Goal: Task Accomplishment & Management: Use online tool/utility

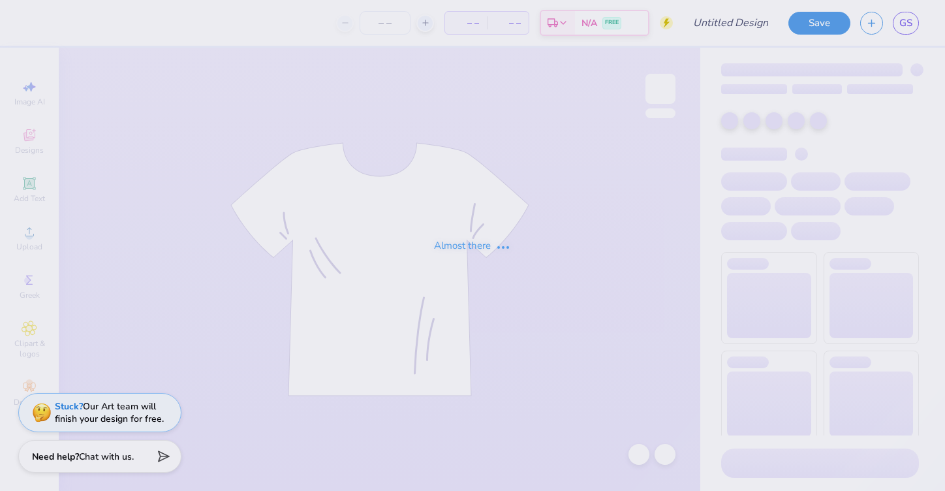
type input "Two Steppin 25"
type input "24"
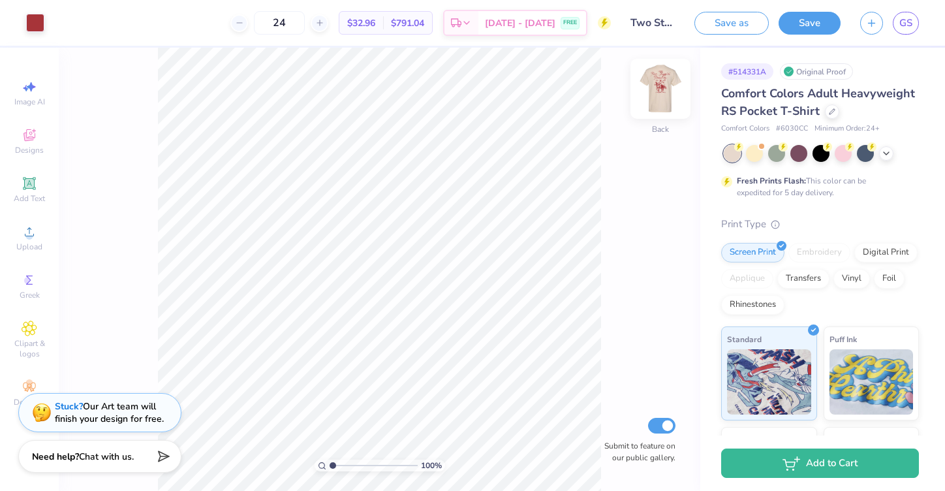
click at [663, 82] on img at bounding box center [661, 89] width 52 height 52
click at [883, 152] on icon at bounding box center [886, 152] width 10 height 10
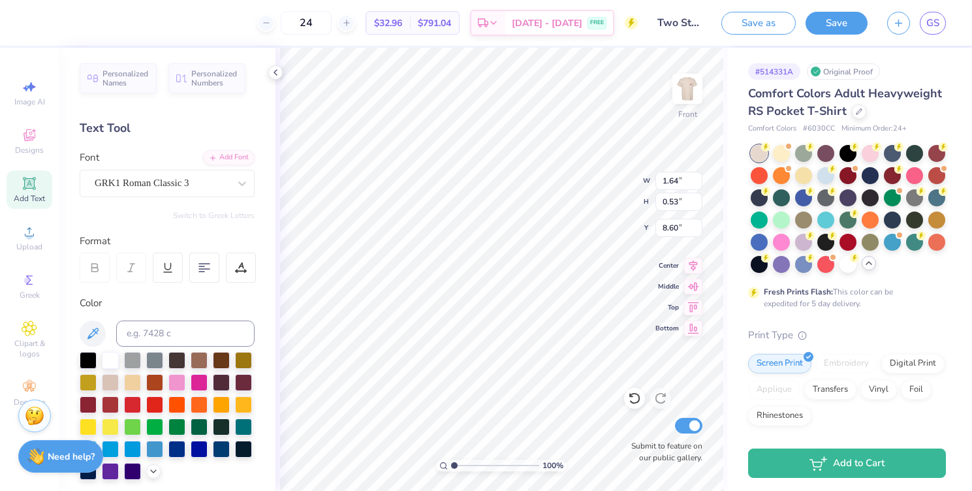
type input "1.64"
type input "0.53"
type input "8.60"
type input "2.87"
type input "0.65"
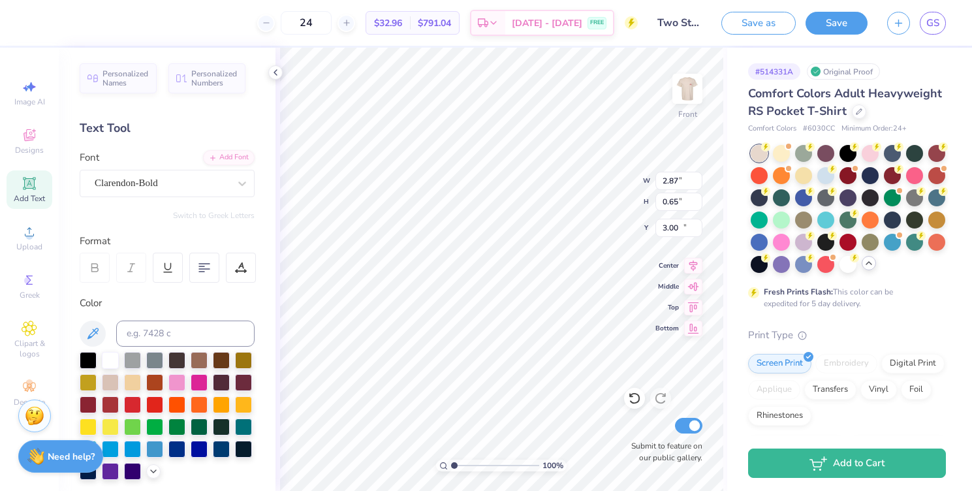
type input "17.31"
type textarea "[GEOGRAPHIC_DATA], [GEOGRAPHIC_DATA]"
type input "5.16"
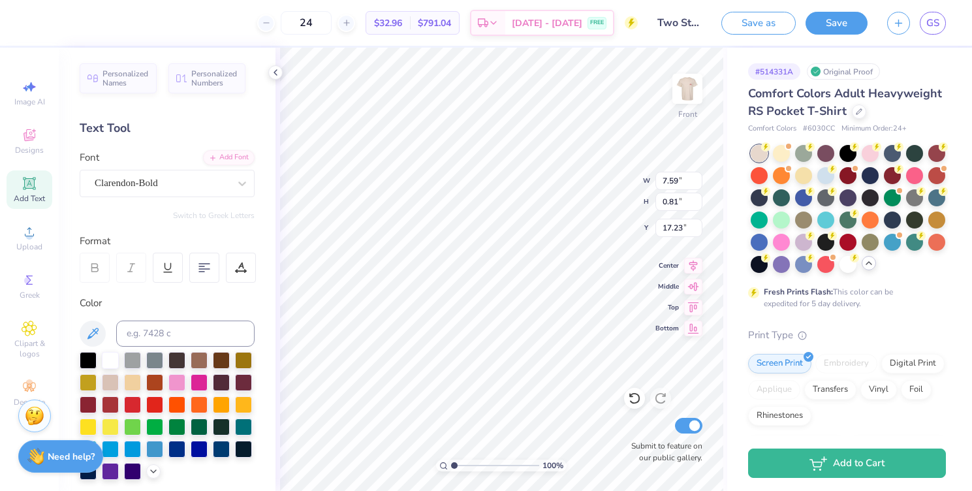
type input "0.55"
type input "17.24"
type input "21.97"
type input "1.48"
type input "0.34"
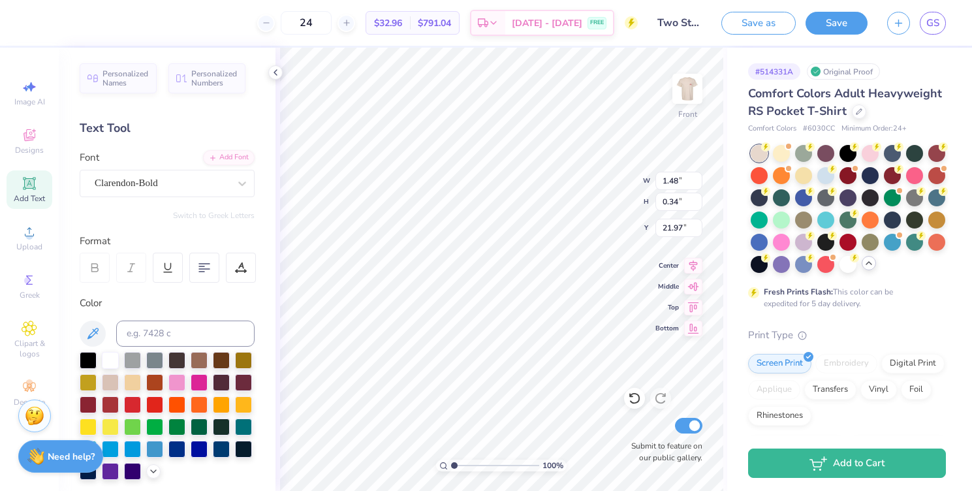
type input "22.29"
type input "17.07"
type input "6.39"
type input "5.16"
type input "0.55"
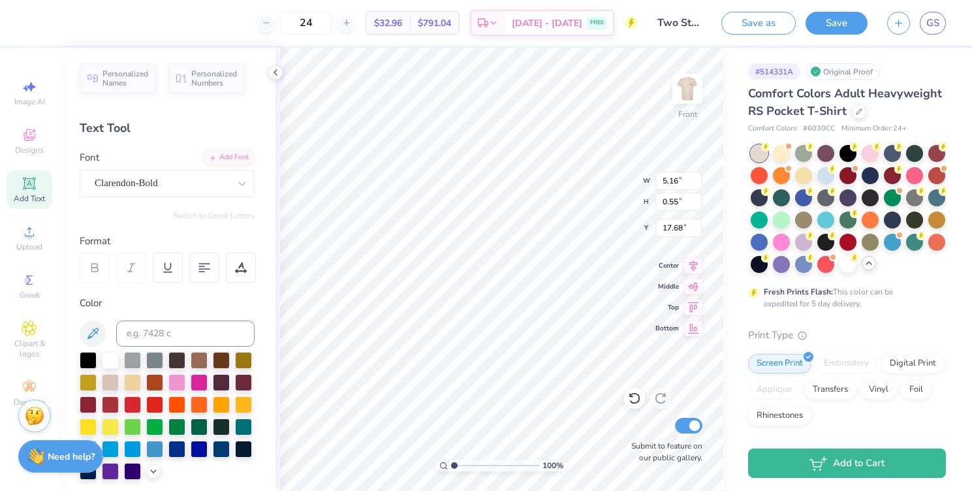
type input "17.27"
type input "1.48"
type input "0.34"
type input "6.39"
type input "1.84"
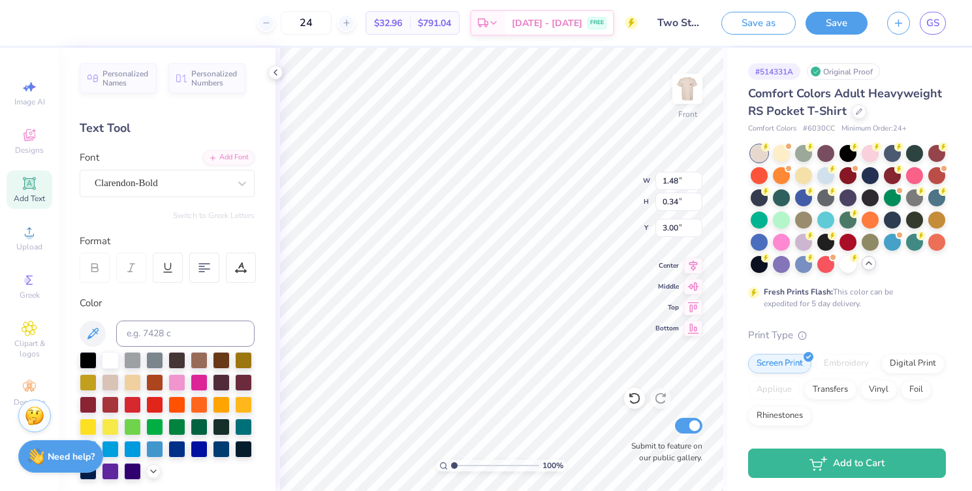
type input "0.42"
type input "2.92"
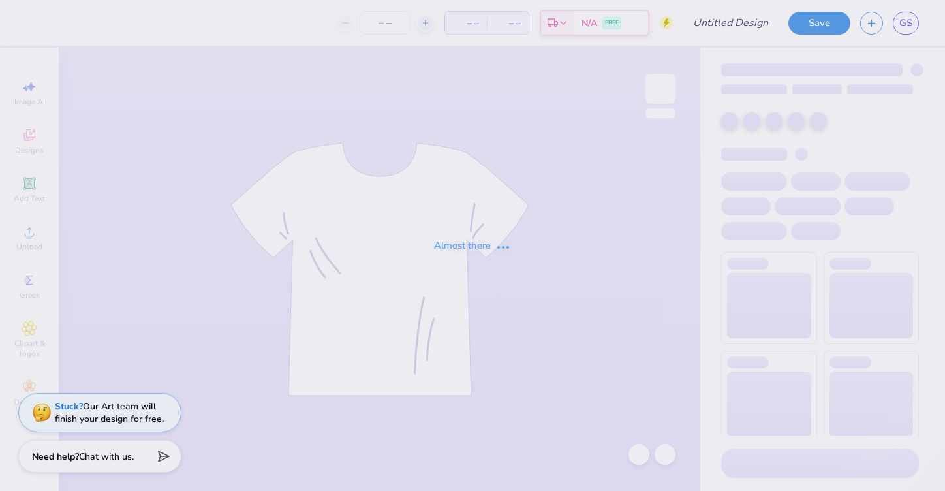
type input "Gwen Simmerman : Texas Tech University"
type input "24"
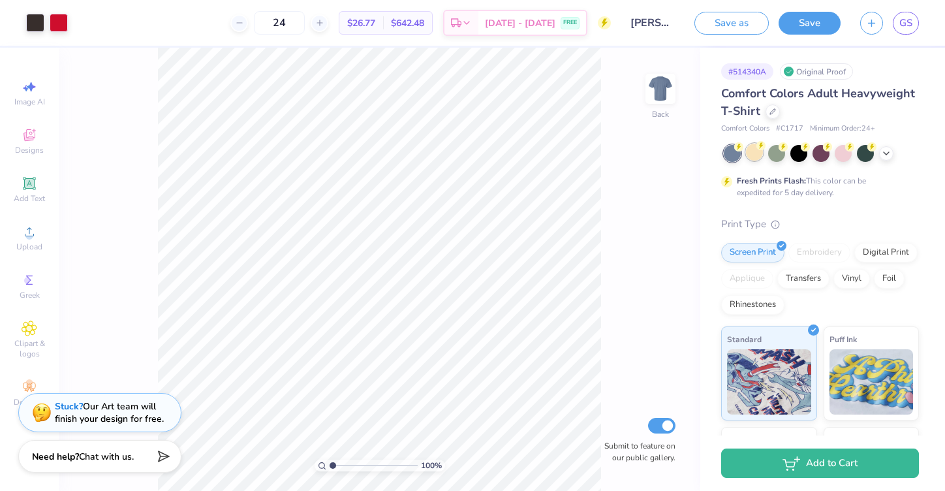
click at [753, 155] on div at bounding box center [754, 152] width 17 height 17
click at [889, 153] on icon at bounding box center [886, 152] width 10 height 10
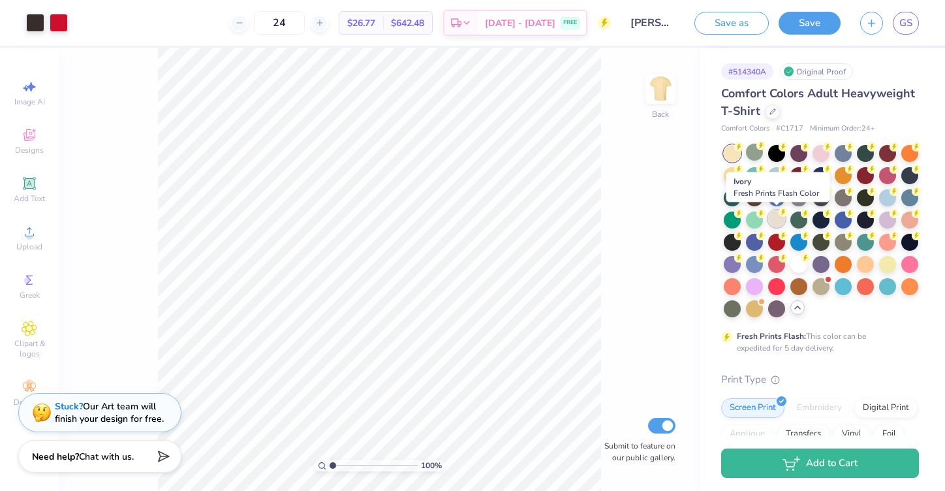
click at [744, 151] on circle at bounding box center [739, 146] width 9 height 9
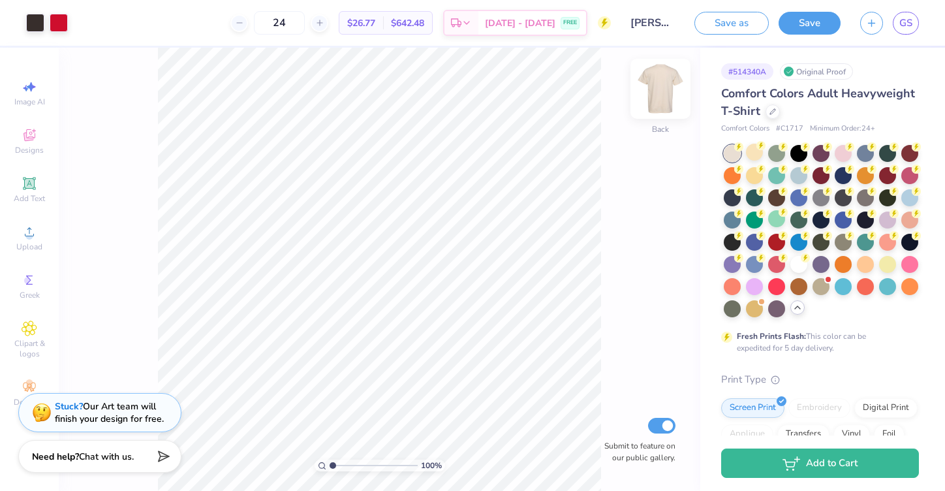
click at [652, 83] on img at bounding box center [661, 89] width 52 height 52
click at [652, 98] on img at bounding box center [661, 89] width 52 height 52
click at [765, 114] on div "Comfort Colors Adult Heavyweight T-Shirt" at bounding box center [820, 102] width 198 height 35
click at [649, 87] on img at bounding box center [661, 89] width 52 height 52
click at [776, 115] on div at bounding box center [773, 110] width 14 height 14
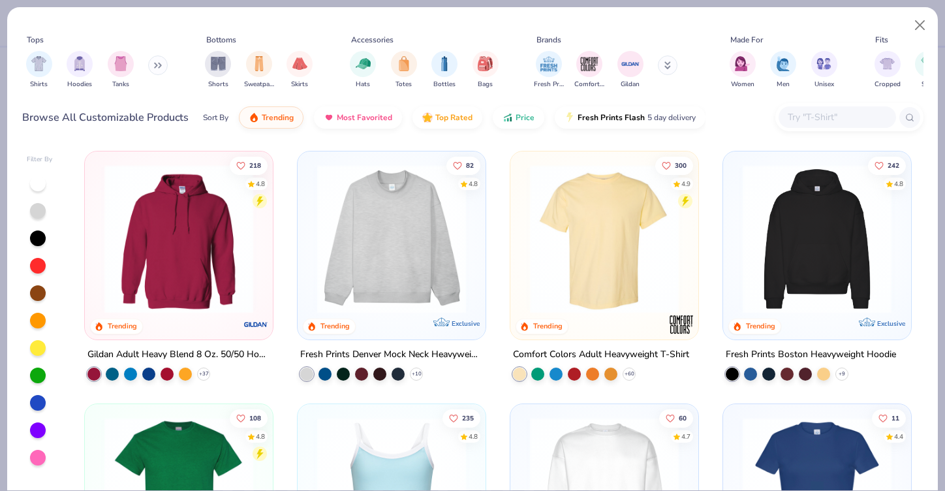
click at [795, 103] on div at bounding box center [850, 117] width 148 height 28
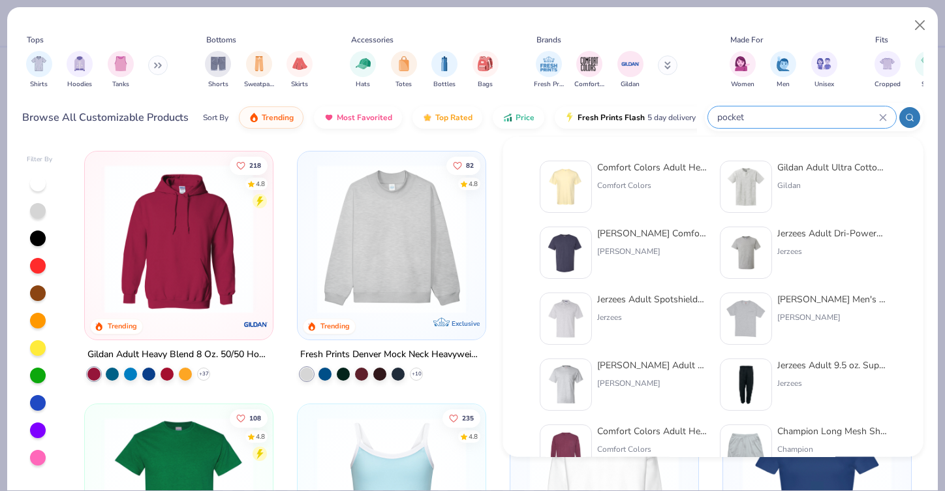
type input "pocket"
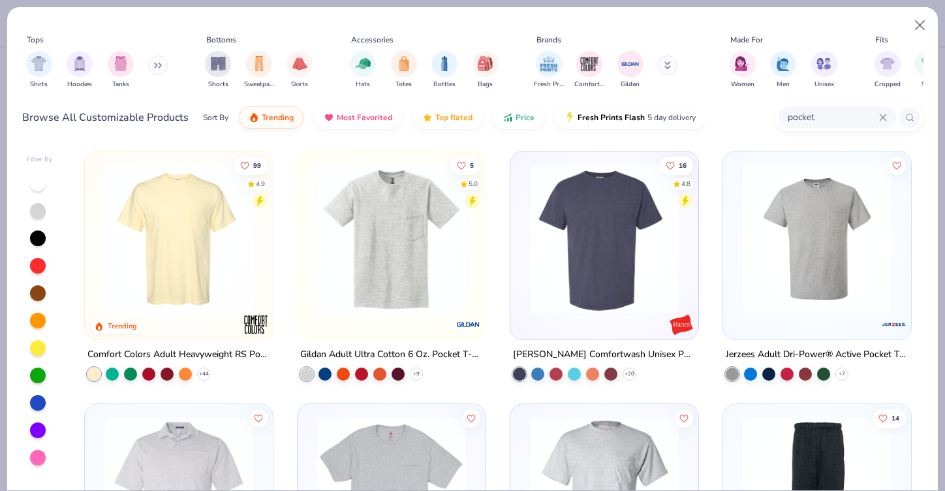
click at [177, 242] on img at bounding box center [179, 239] width 162 height 149
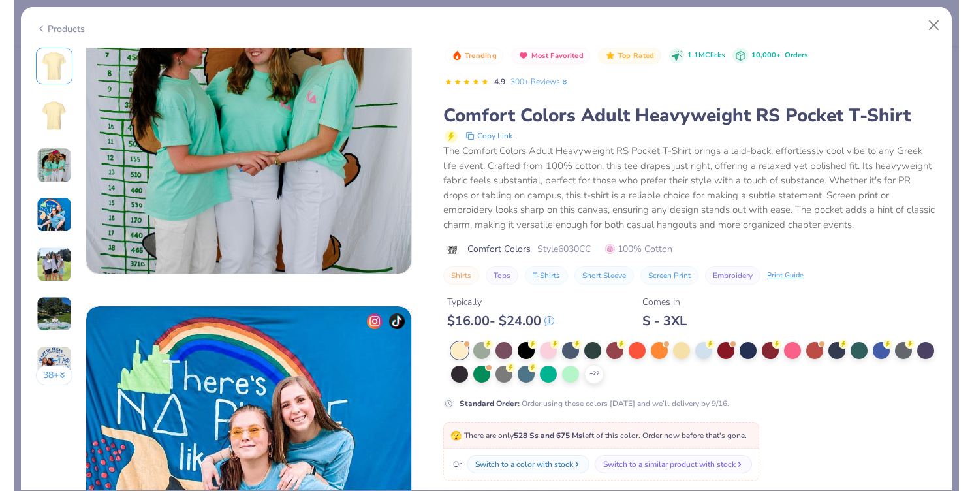
scroll to position [824, 0]
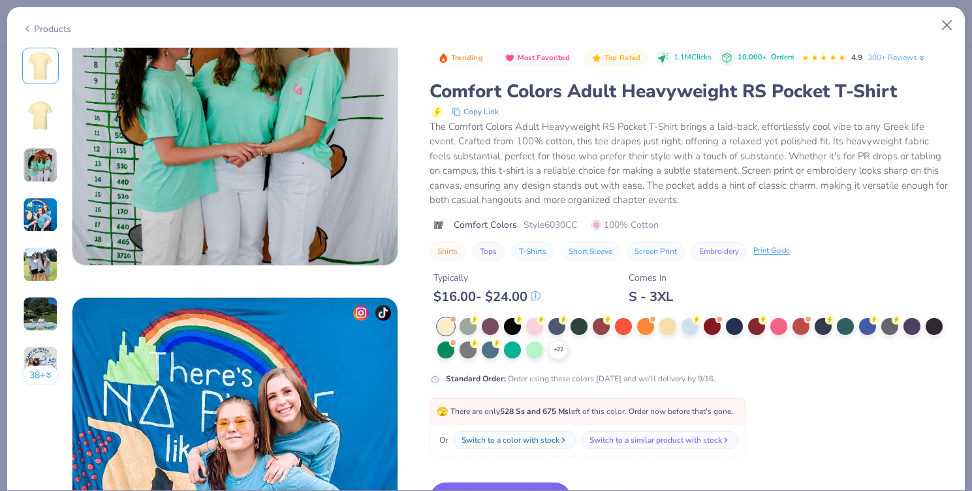
click at [530, 483] on button "Switch to This" at bounding box center [501, 499] width 142 height 33
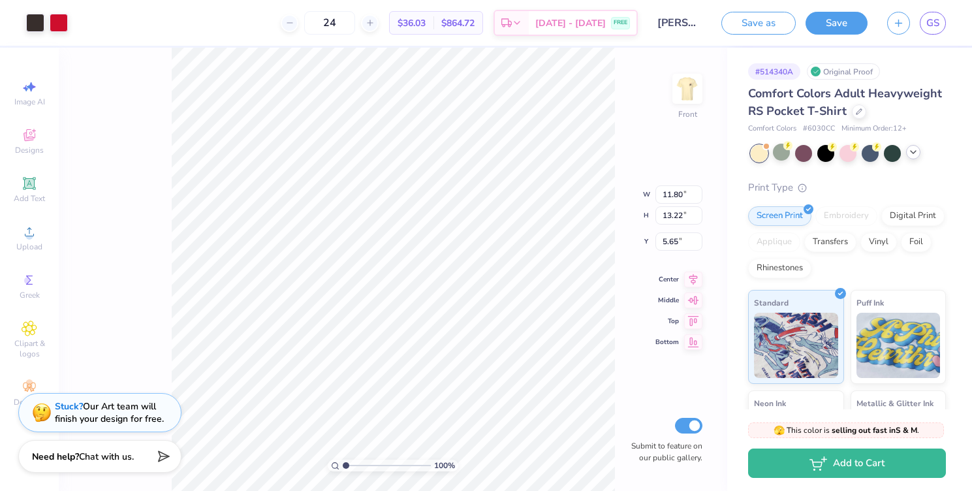
type input "3.00"
type input "3.38"
click at [29, 22] on div at bounding box center [35, 21] width 18 height 18
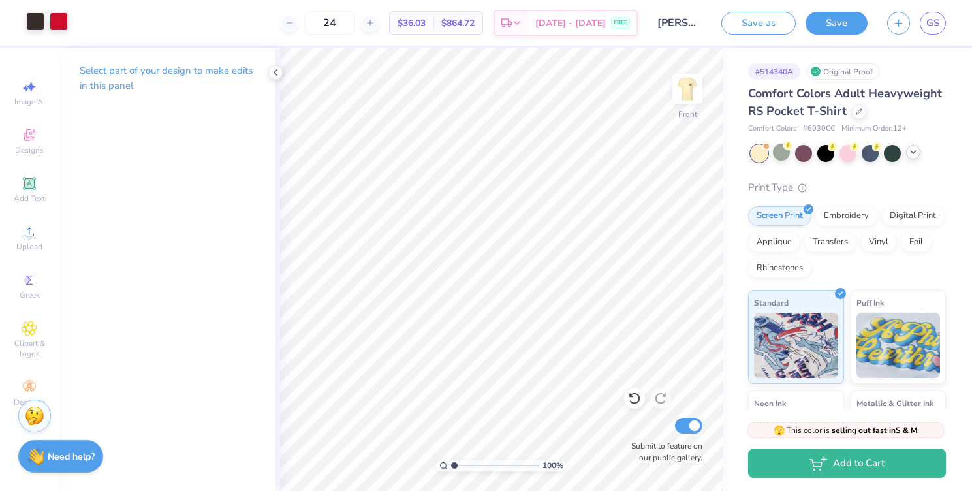
click at [59, 27] on div at bounding box center [59, 21] width 18 height 18
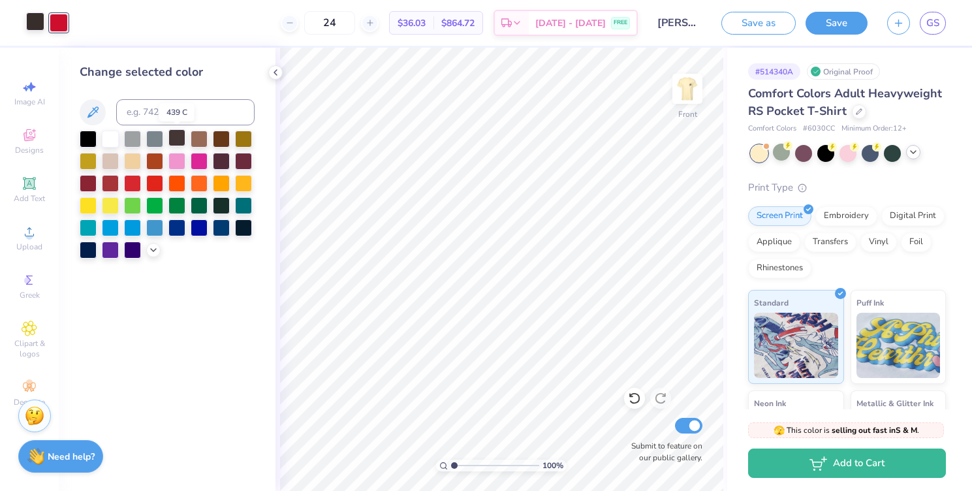
click at [177, 142] on div at bounding box center [176, 137] width 17 height 17
click at [634, 398] on icon at bounding box center [634, 398] width 13 height 13
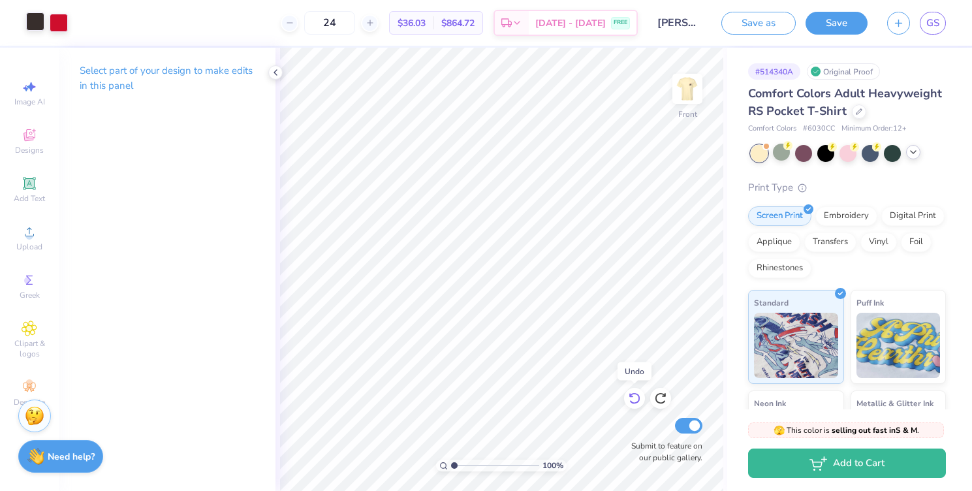
click at [636, 398] on icon at bounding box center [634, 398] width 13 height 13
click at [61, 27] on div at bounding box center [59, 21] width 18 height 18
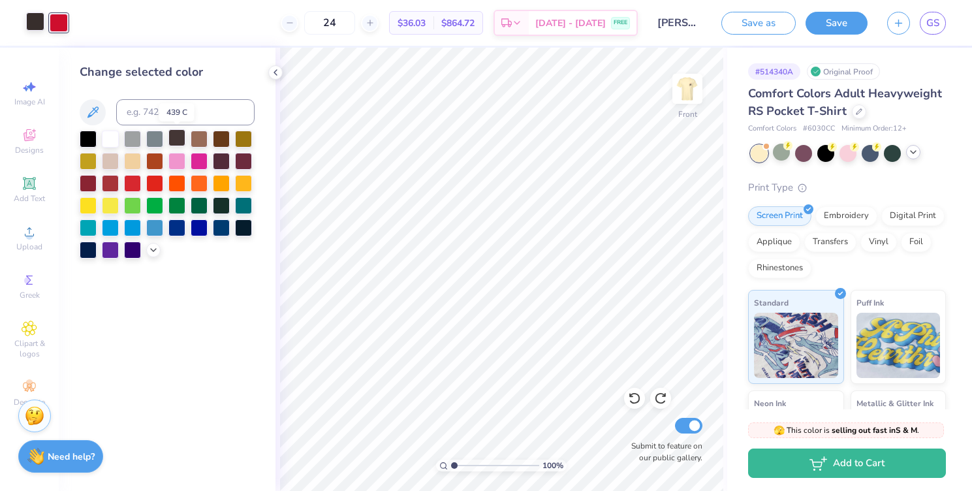
click at [180, 138] on div at bounding box center [176, 137] width 17 height 17
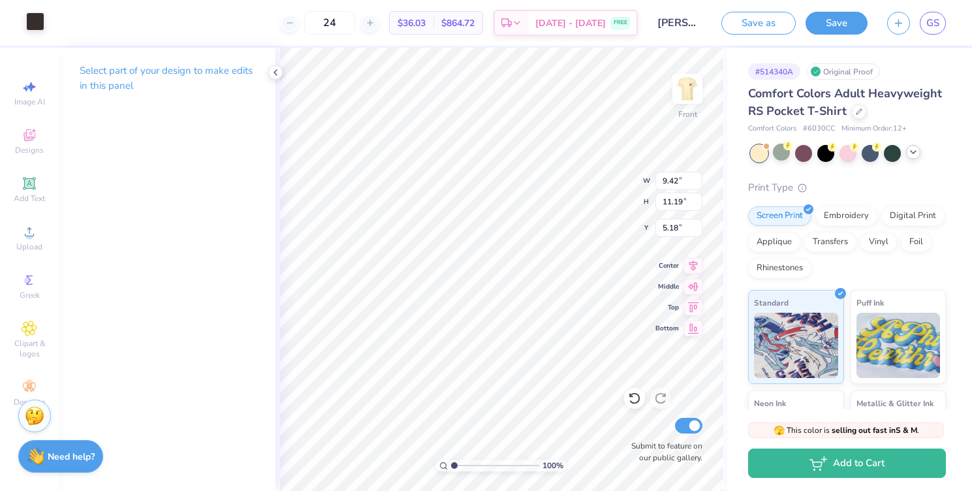
type input "5.18"
click at [31, 24] on div at bounding box center [35, 21] width 18 height 18
click at [635, 399] on icon at bounding box center [634, 398] width 13 height 13
click at [41, 23] on div at bounding box center [35, 21] width 18 height 18
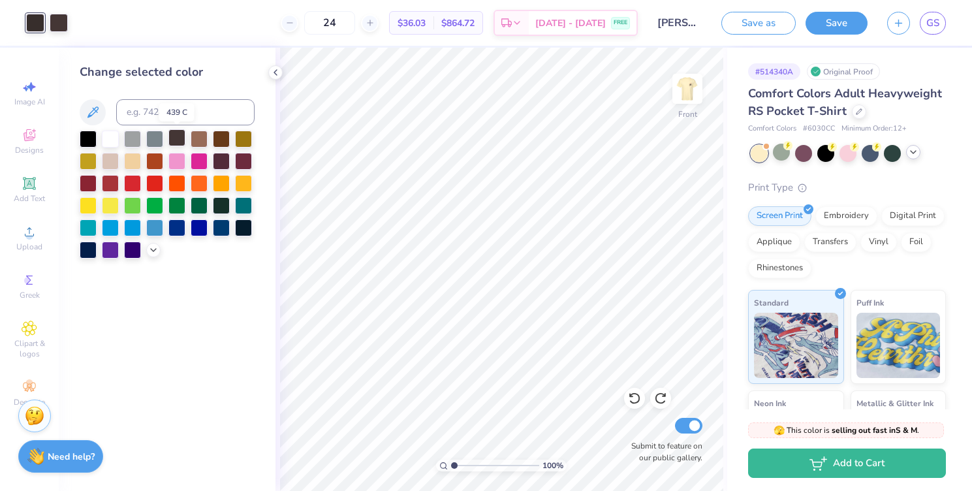
click at [178, 136] on div at bounding box center [176, 137] width 17 height 17
click at [911, 155] on icon at bounding box center [913, 152] width 10 height 10
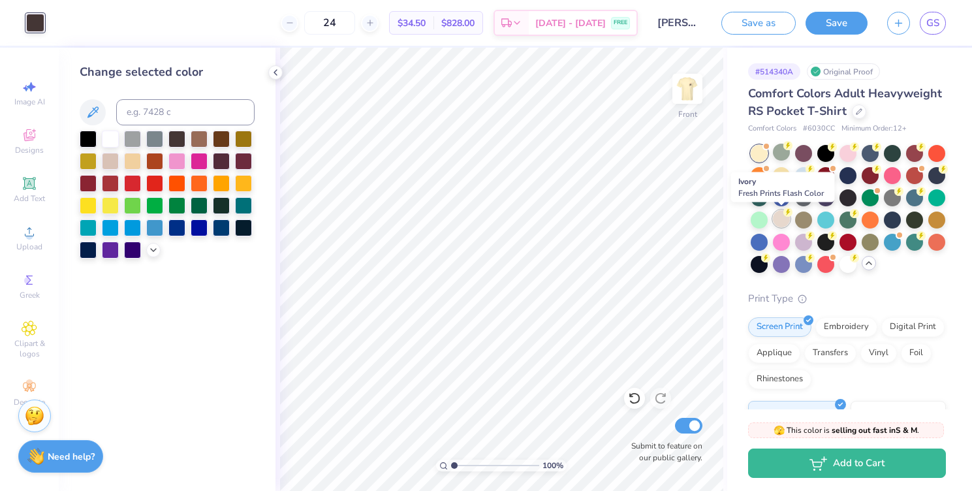
click at [784, 215] on icon at bounding box center [788, 212] width 9 height 9
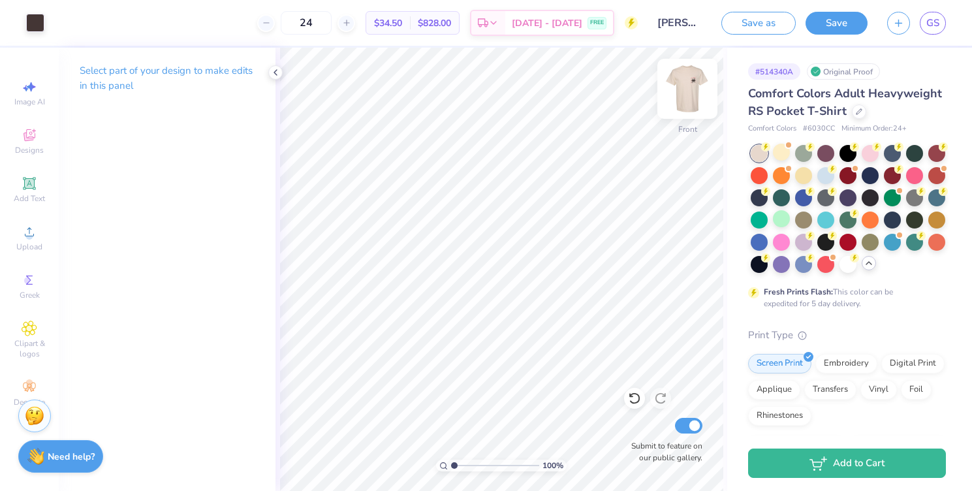
click at [671, 105] on img at bounding box center [687, 89] width 52 height 52
click at [682, 100] on img at bounding box center [687, 89] width 52 height 52
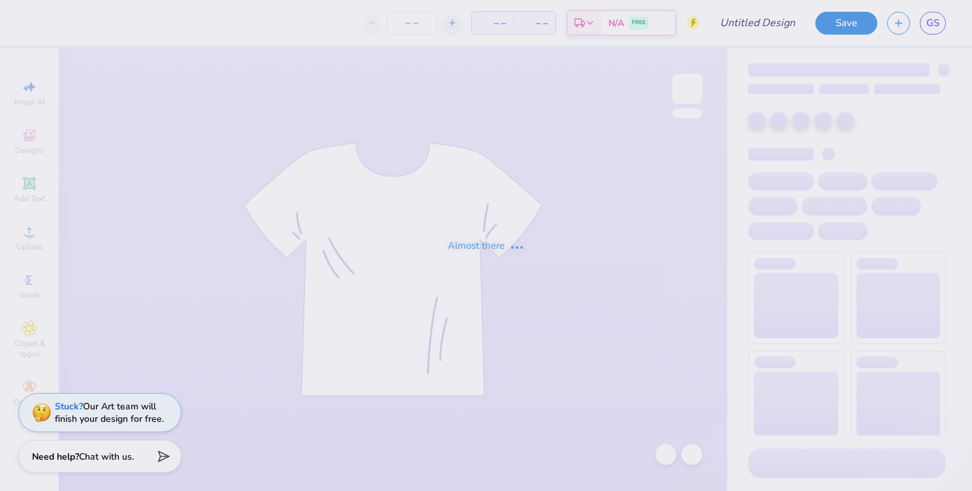
type input "Two Steppin 25"
type input "24"
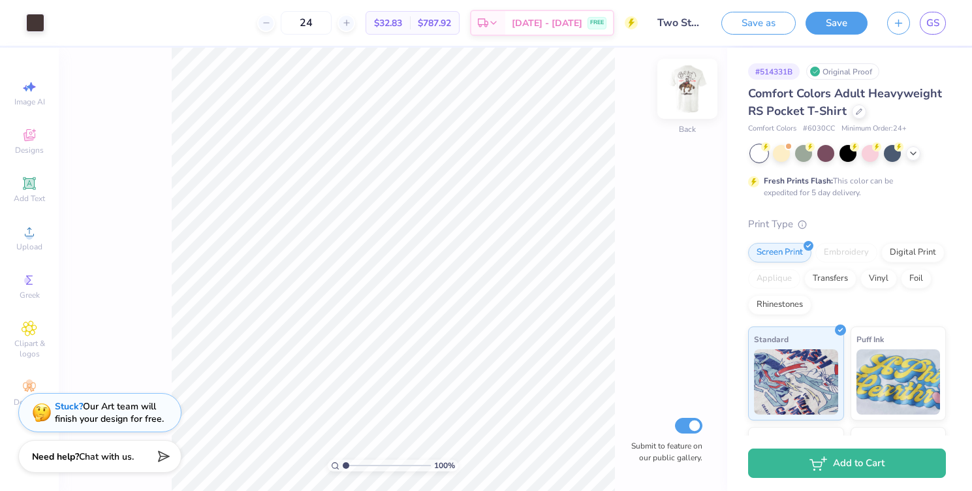
click at [686, 85] on img at bounding box center [687, 89] width 52 height 52
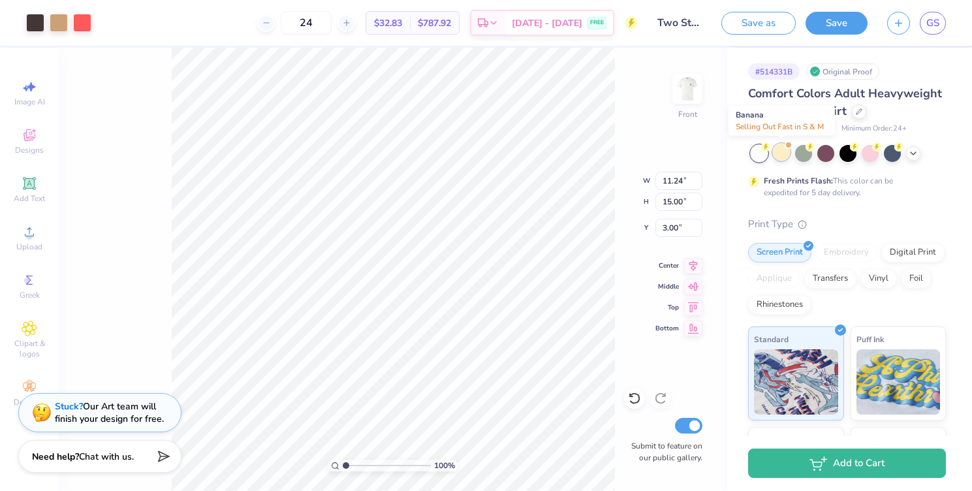
click at [782, 156] on div at bounding box center [781, 152] width 17 height 17
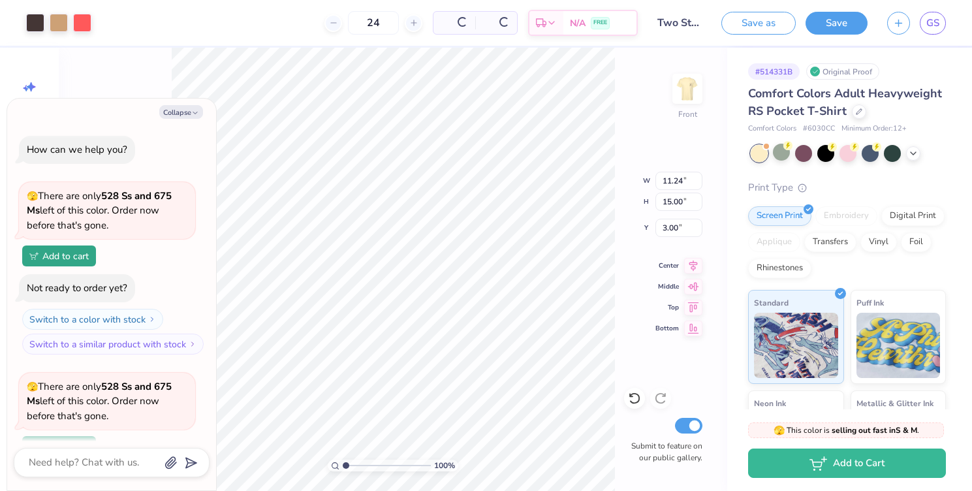
scroll to position [114, 0]
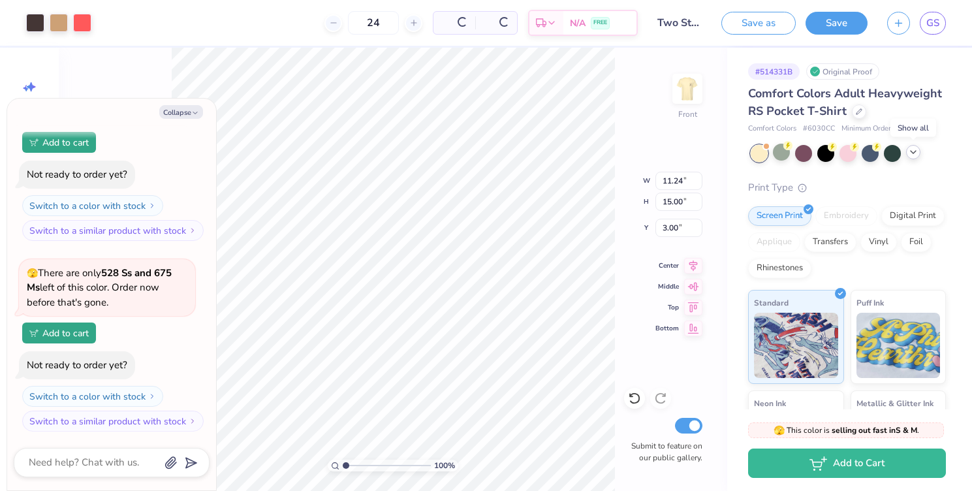
click at [913, 155] on icon at bounding box center [913, 152] width 10 height 10
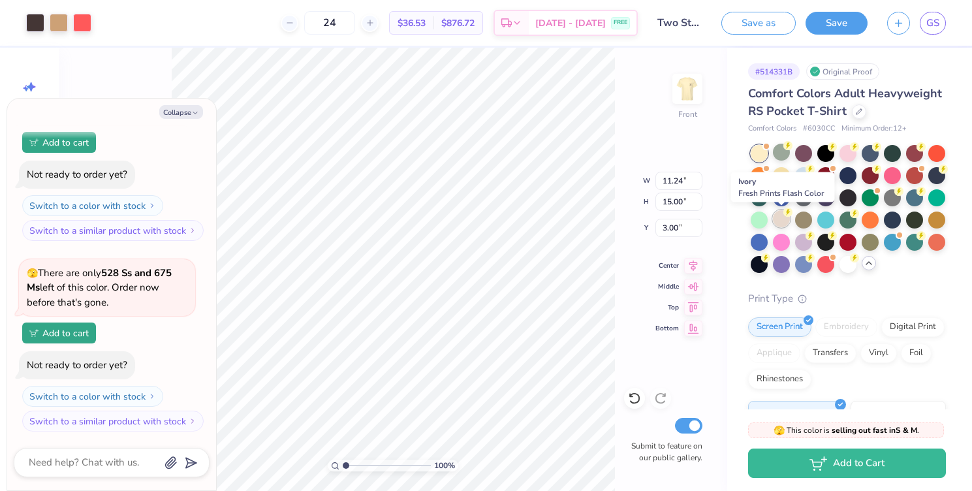
click at [785, 150] on circle at bounding box center [788, 145] width 9 height 9
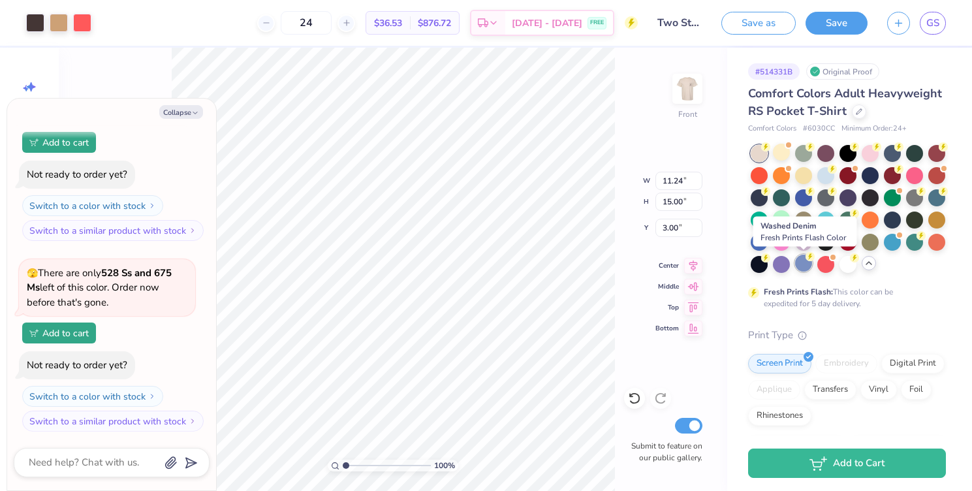
click at [805, 263] on div at bounding box center [803, 263] width 17 height 17
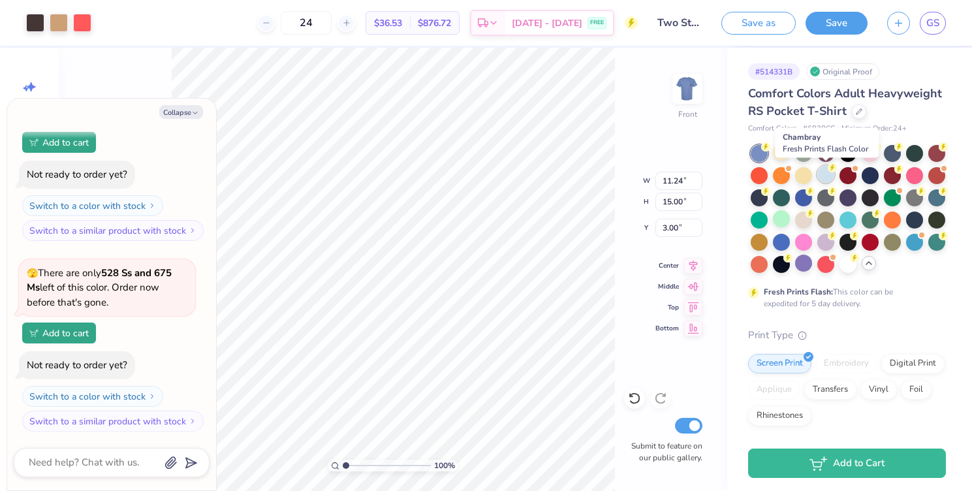
click at [832, 178] on div at bounding box center [825, 174] width 17 height 17
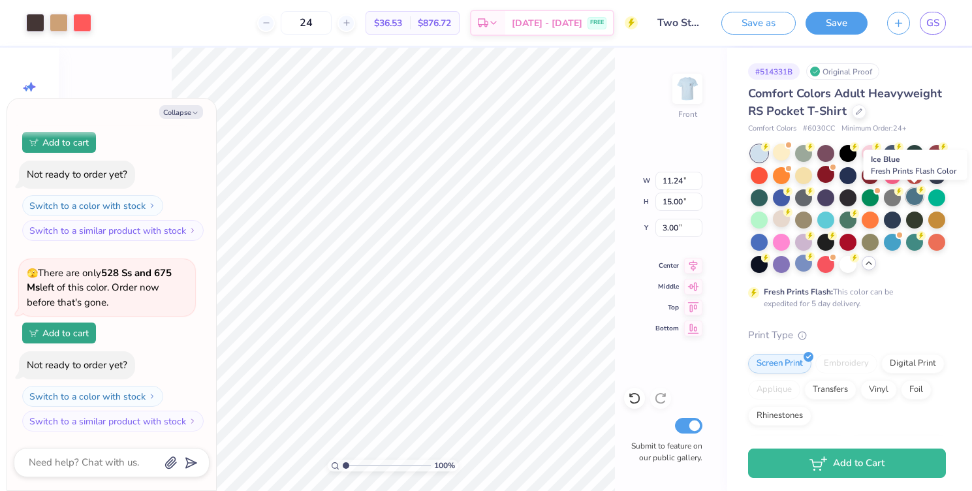
click at [915, 198] on div at bounding box center [914, 196] width 17 height 17
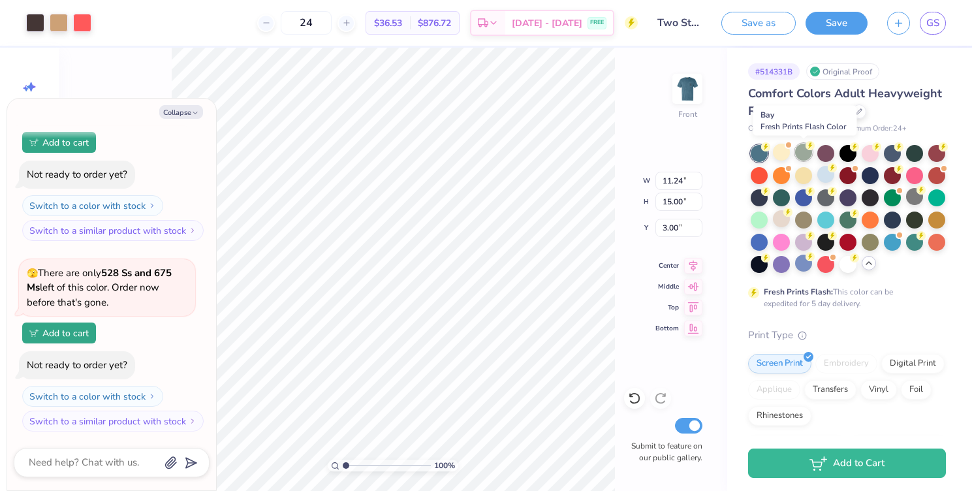
click at [800, 156] on div at bounding box center [803, 152] width 17 height 17
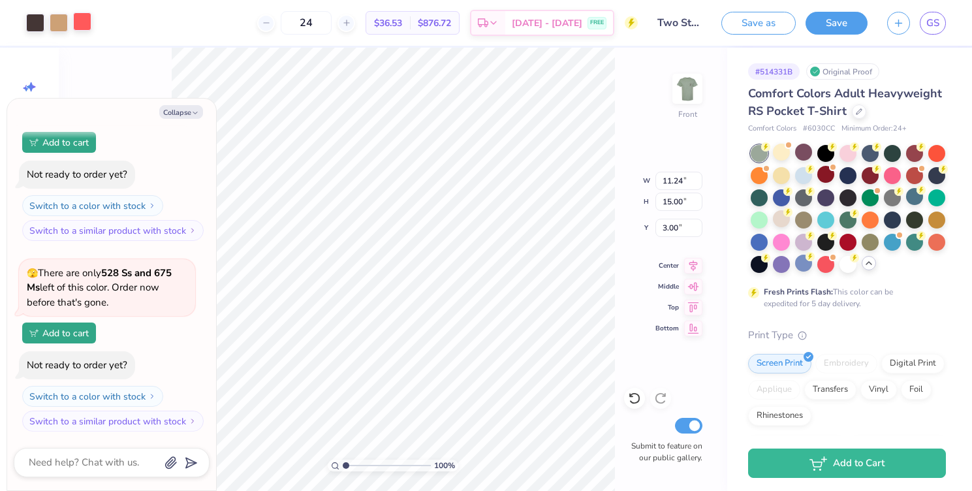
click at [78, 20] on div at bounding box center [82, 21] width 18 height 18
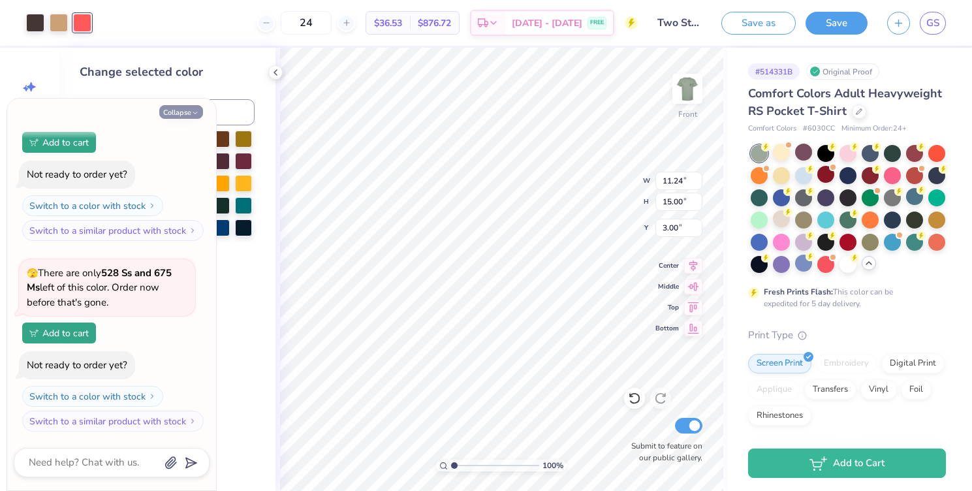
click at [185, 116] on button "Collapse" at bounding box center [181, 112] width 44 height 14
type textarea "x"
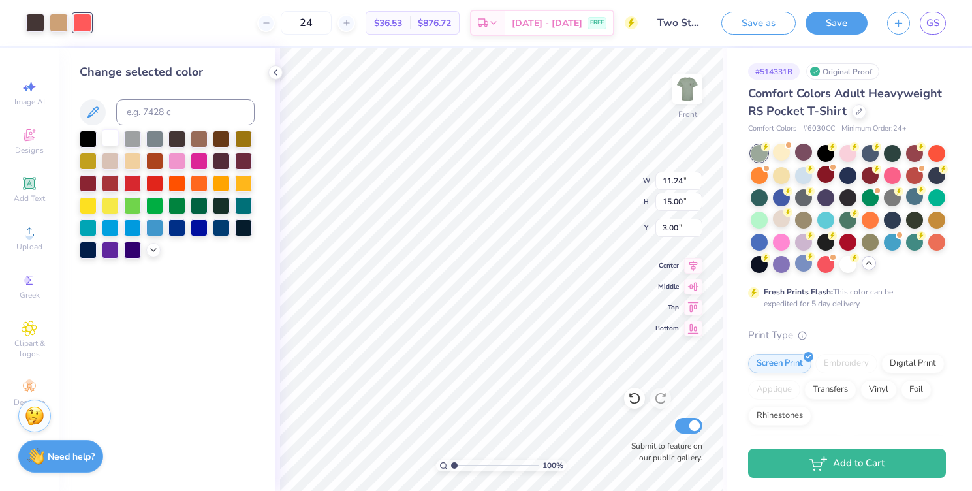
click at [108, 142] on div at bounding box center [110, 137] width 17 height 17
click at [37, 26] on div at bounding box center [35, 21] width 18 height 18
click at [104, 137] on div at bounding box center [110, 137] width 17 height 17
click at [59, 16] on div at bounding box center [59, 21] width 18 height 18
click at [93, 136] on div at bounding box center [88, 137] width 17 height 17
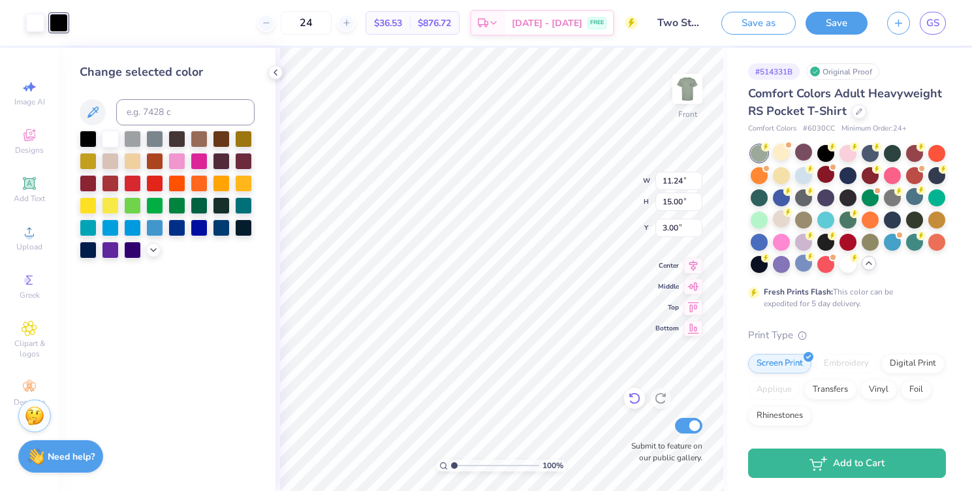
click at [633, 399] on icon at bounding box center [634, 398] width 13 height 13
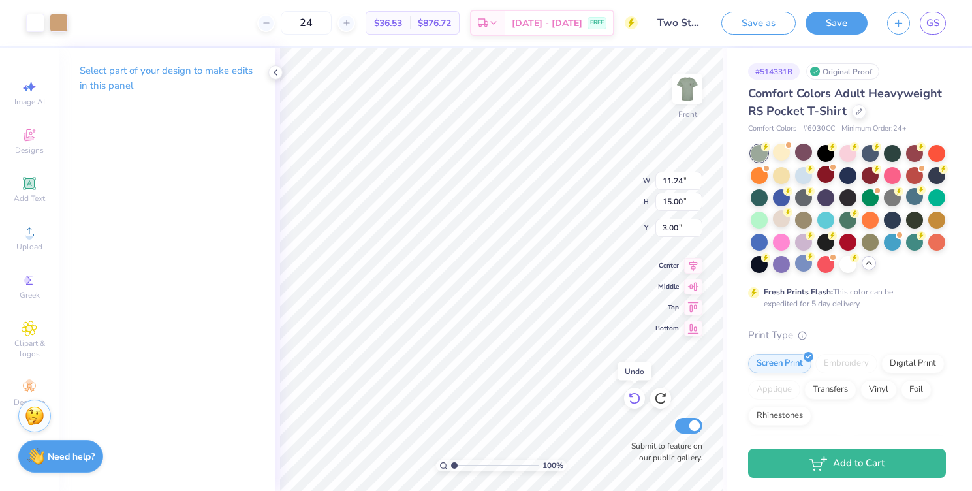
click at [633, 399] on icon at bounding box center [634, 398] width 13 height 13
type input "3.04"
type input "0.36"
type input "8.95"
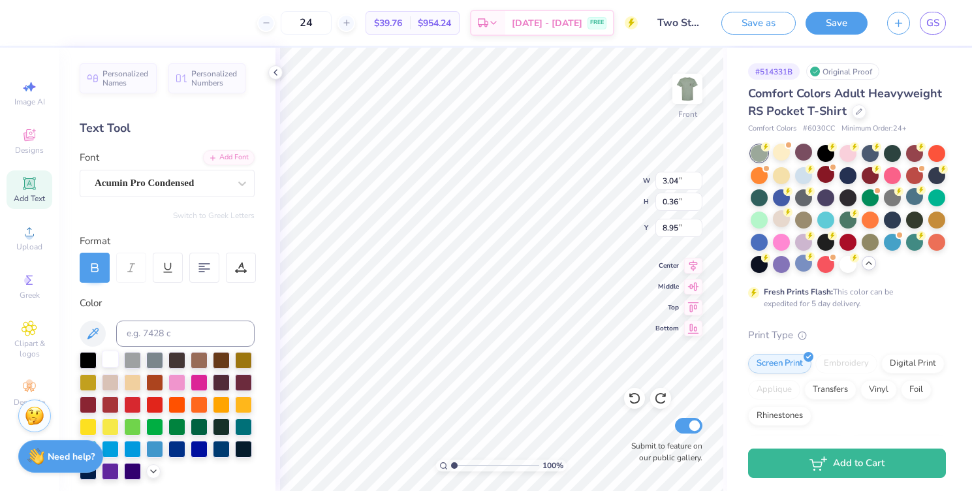
click at [111, 358] on div at bounding box center [110, 359] width 17 height 17
type input "3.02"
type input "0.33"
type input "8.96"
type input "2.16"
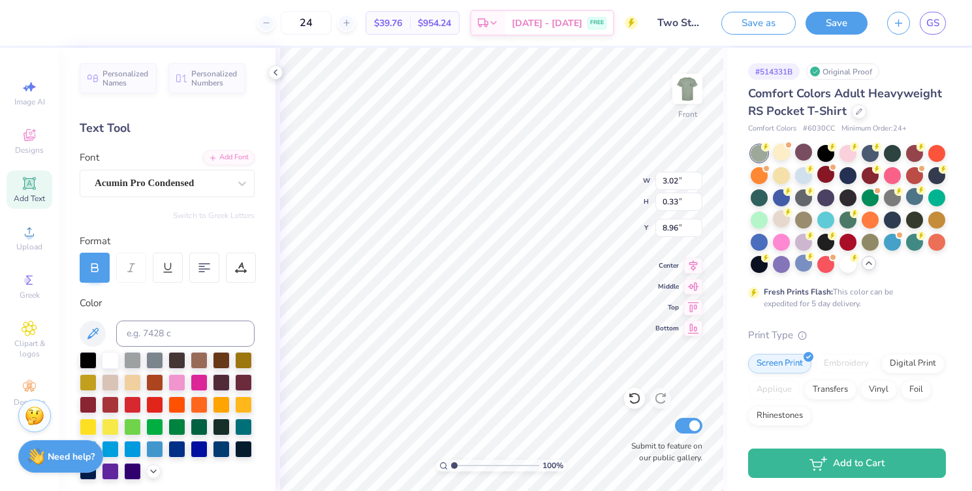
type input "0.31"
type input "9.22"
click at [114, 361] on div at bounding box center [110, 359] width 17 height 17
type input "2.14"
type input "0.27"
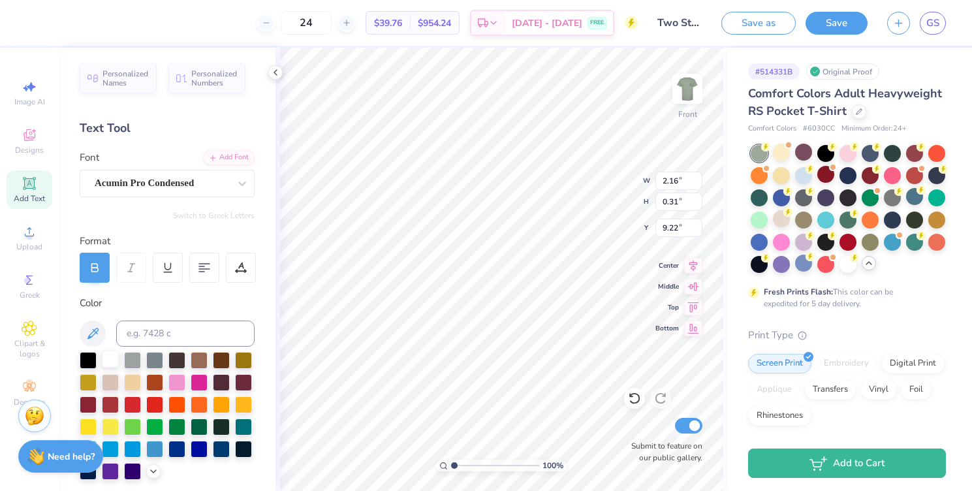
type input "9.25"
click at [688, 91] on img at bounding box center [687, 89] width 52 height 52
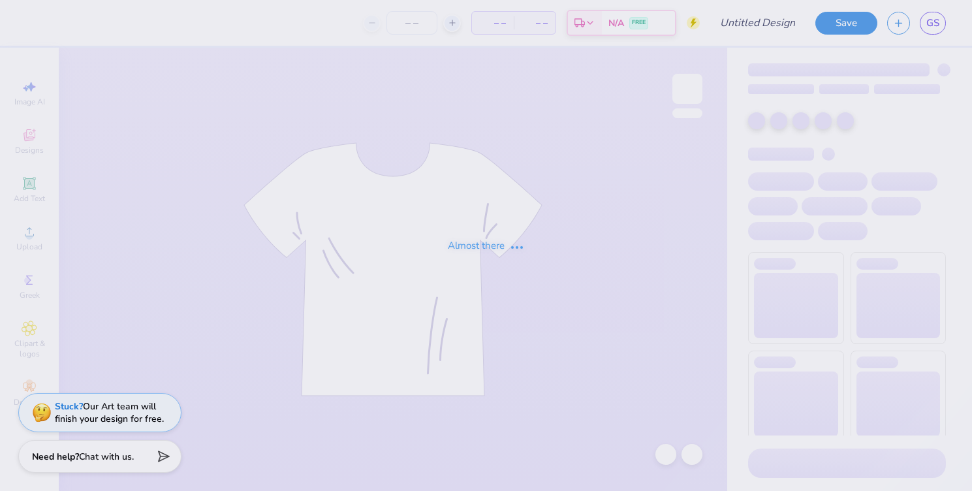
type input "Two Steppin 25"
type input "24"
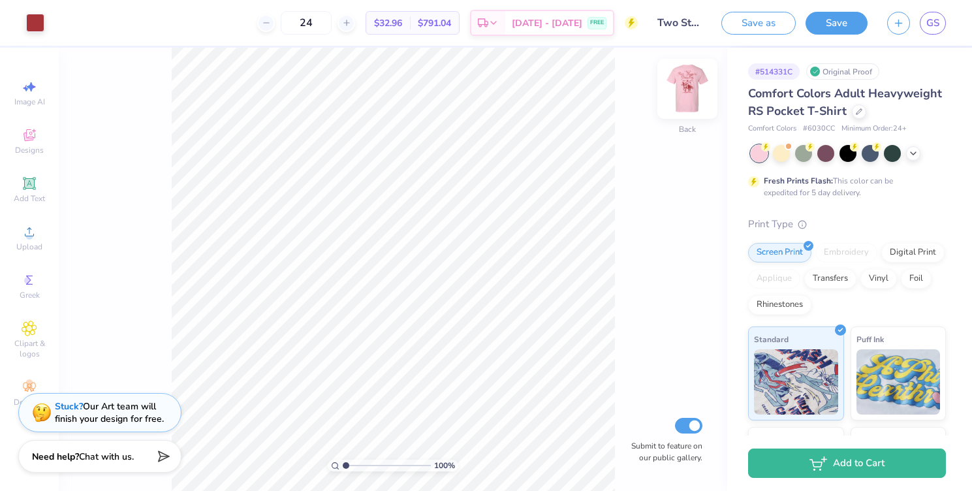
click at [692, 88] on img at bounding box center [687, 89] width 52 height 52
click at [914, 155] on icon at bounding box center [913, 152] width 10 height 10
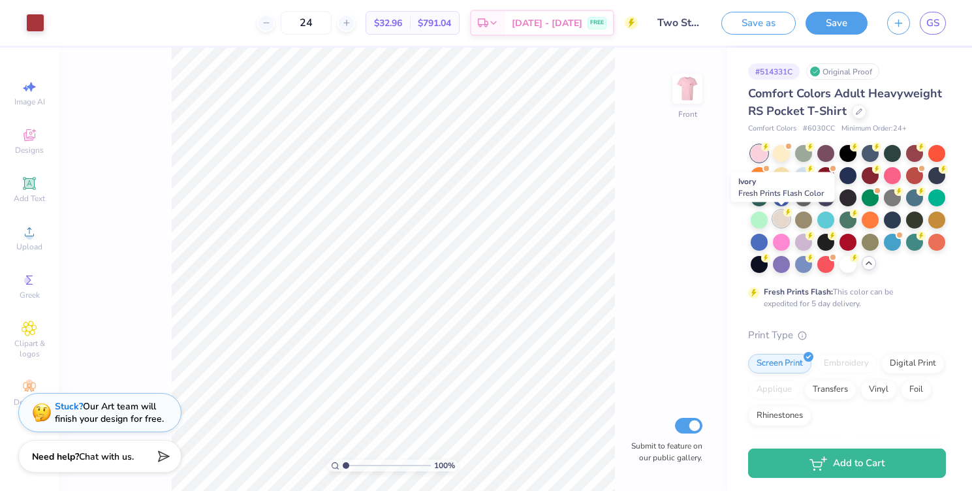
click at [776, 218] on div at bounding box center [781, 218] width 17 height 17
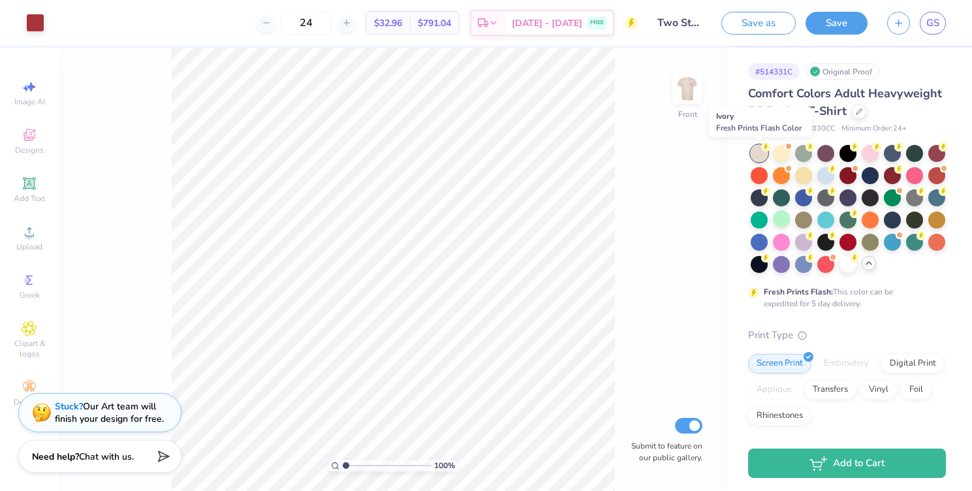
click at [757, 151] on div at bounding box center [759, 153] width 17 height 17
click at [873, 150] on div at bounding box center [870, 152] width 17 height 17
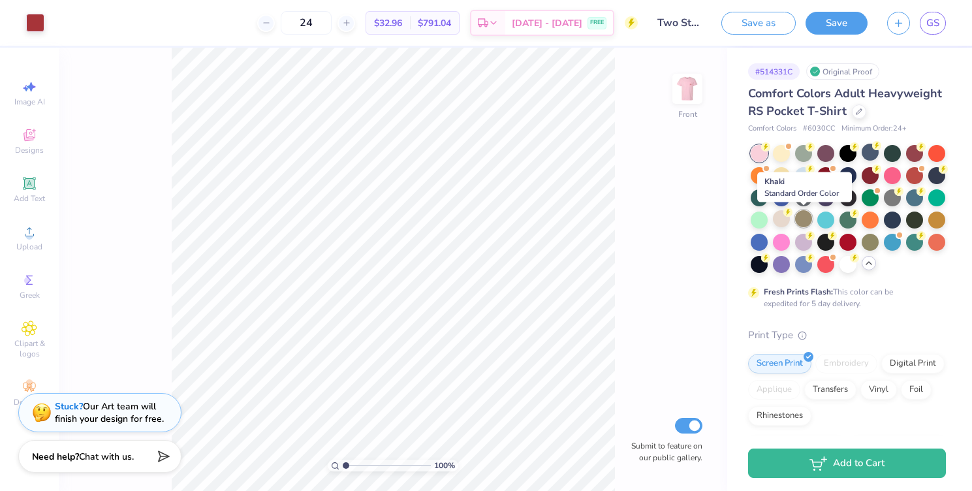
click at [806, 224] on div at bounding box center [803, 218] width 17 height 17
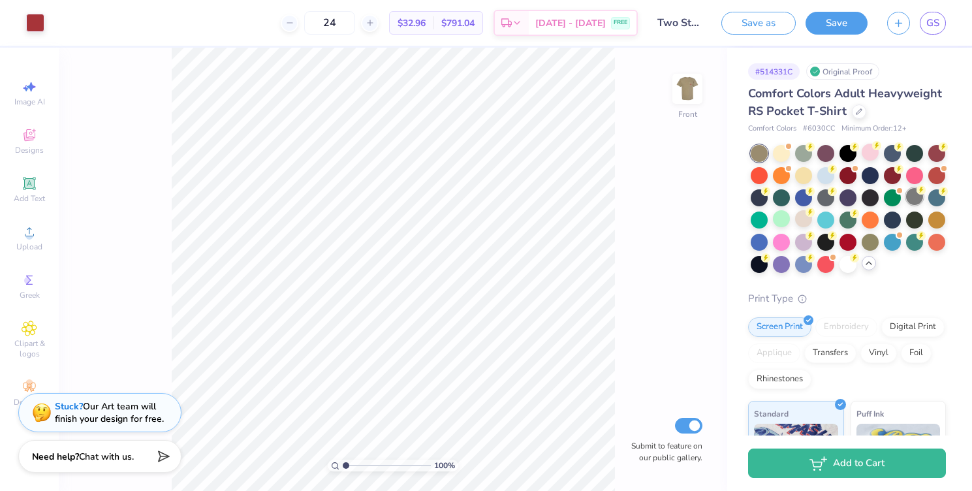
click at [909, 202] on div at bounding box center [914, 196] width 17 height 17
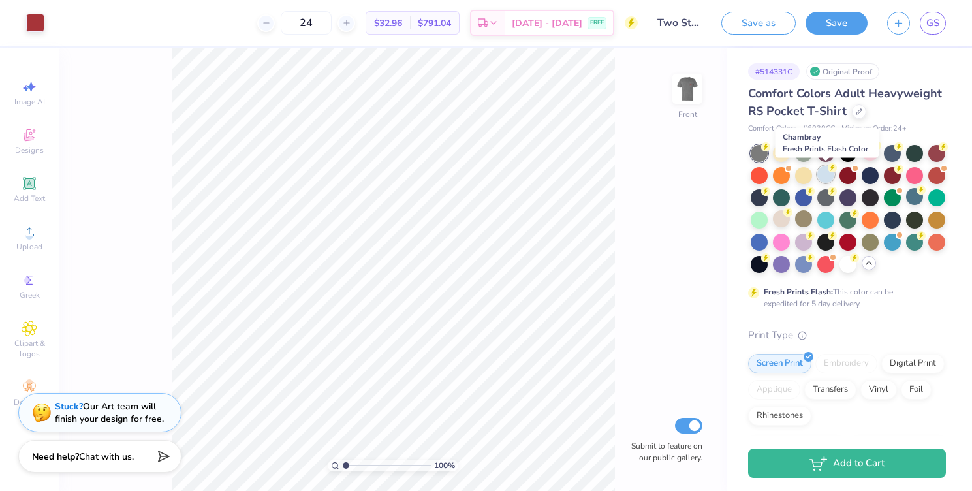
click at [827, 172] on div at bounding box center [825, 174] width 17 height 17
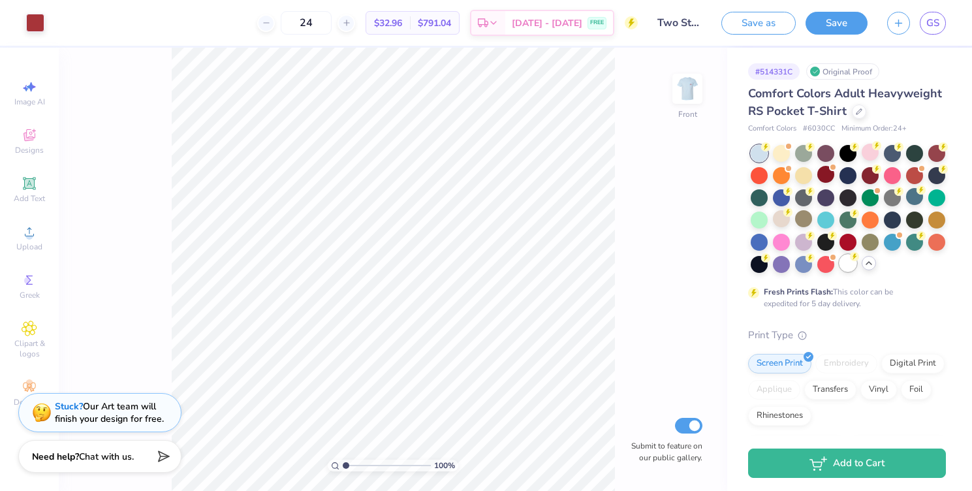
click at [846, 266] on div at bounding box center [848, 263] width 17 height 17
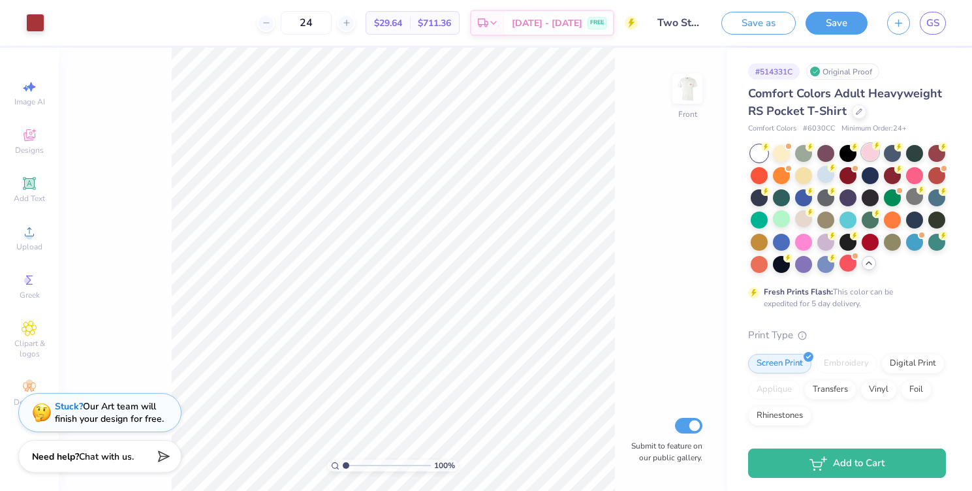
click at [863, 158] on div at bounding box center [870, 152] width 17 height 17
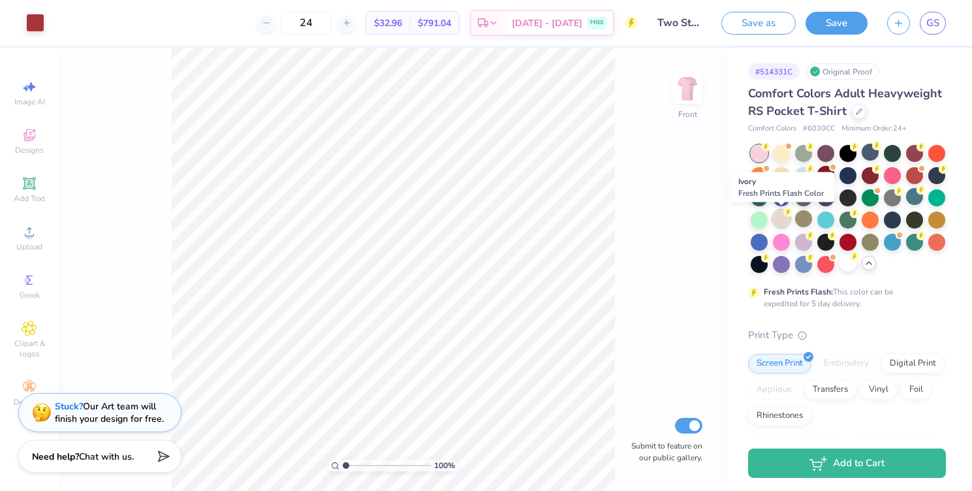
click at [777, 222] on div at bounding box center [781, 218] width 17 height 17
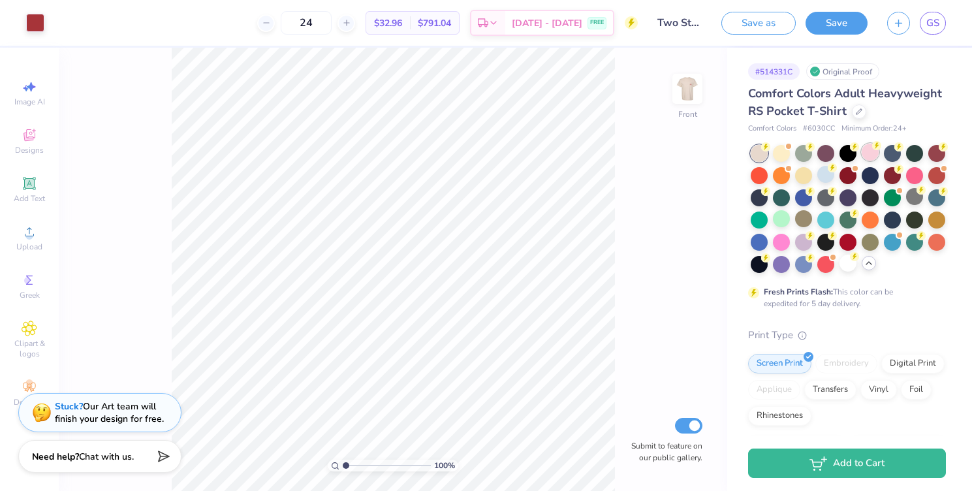
click at [866, 155] on div at bounding box center [870, 152] width 17 height 17
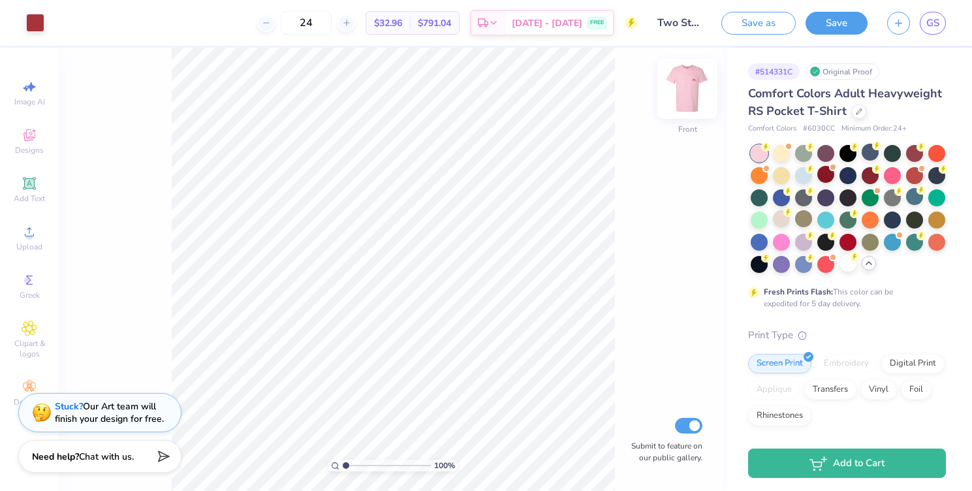
click at [686, 92] on img at bounding box center [687, 89] width 52 height 52
click at [680, 101] on img at bounding box center [687, 89] width 52 height 52
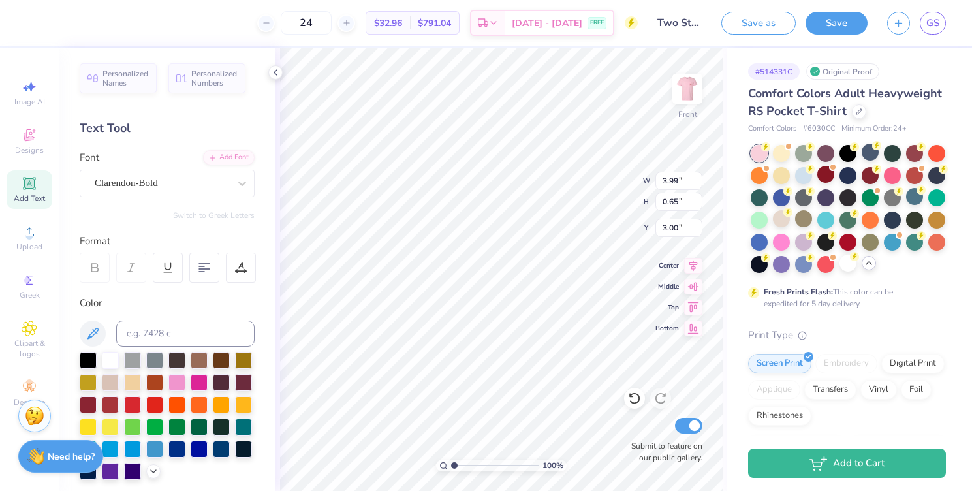
type input "2.55"
type input "0.42"
type input "3.24"
type input "17.36"
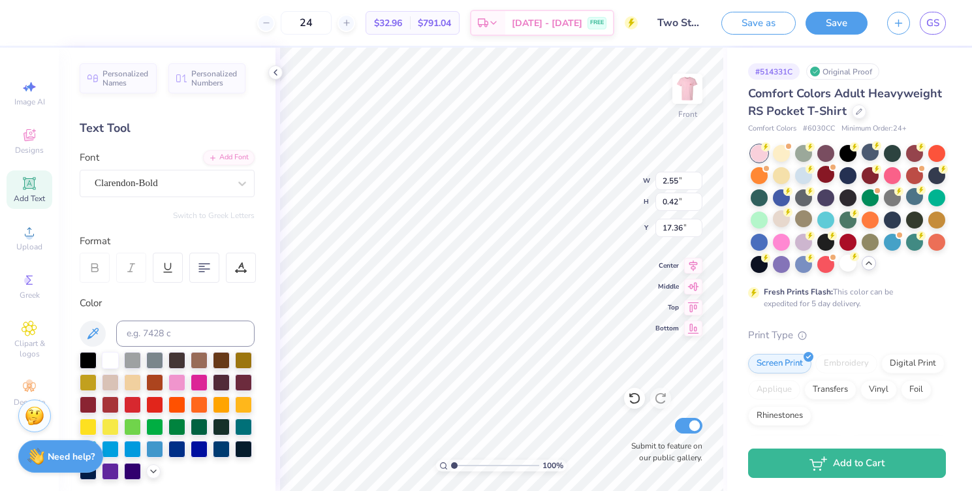
type textarea "Lubbock, TX"
click at [229, 187] on div "Clarendon-Bold" at bounding box center [161, 183] width 137 height 20
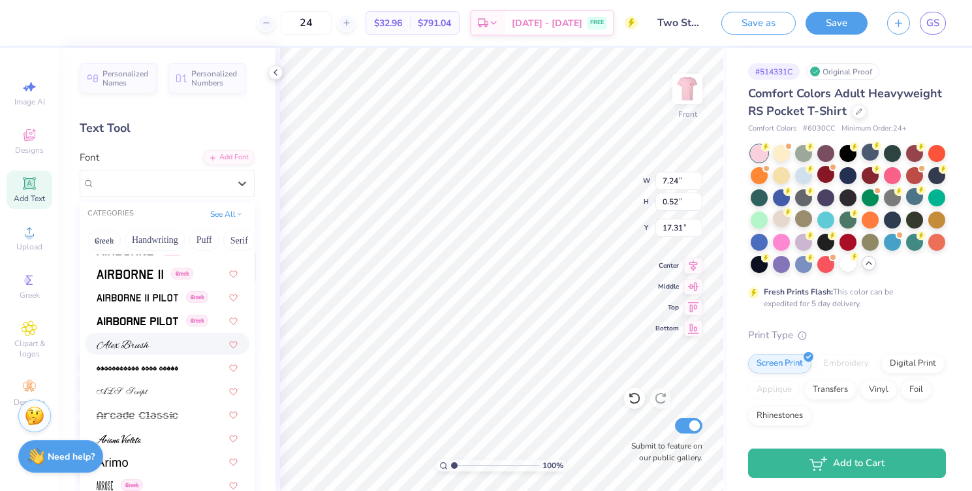
scroll to position [338, 0]
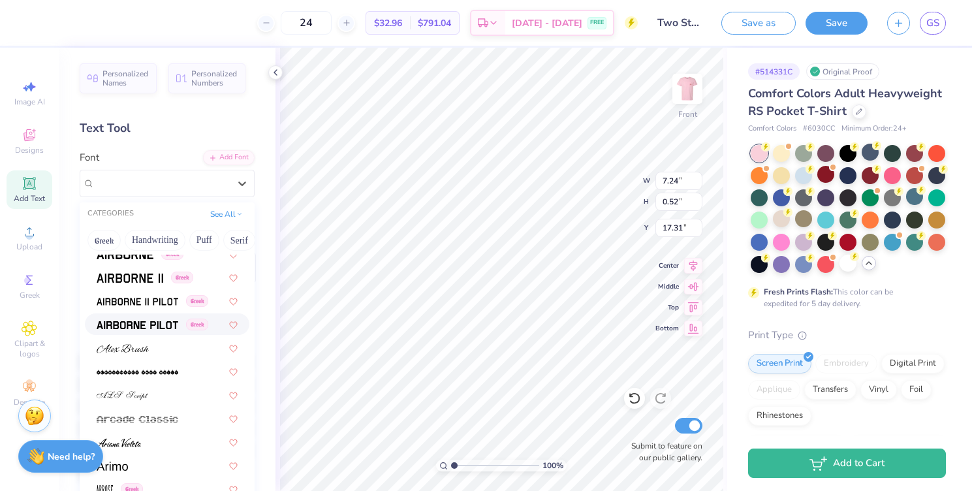
type input "1.78"
type input "0.57"
type input "8.90"
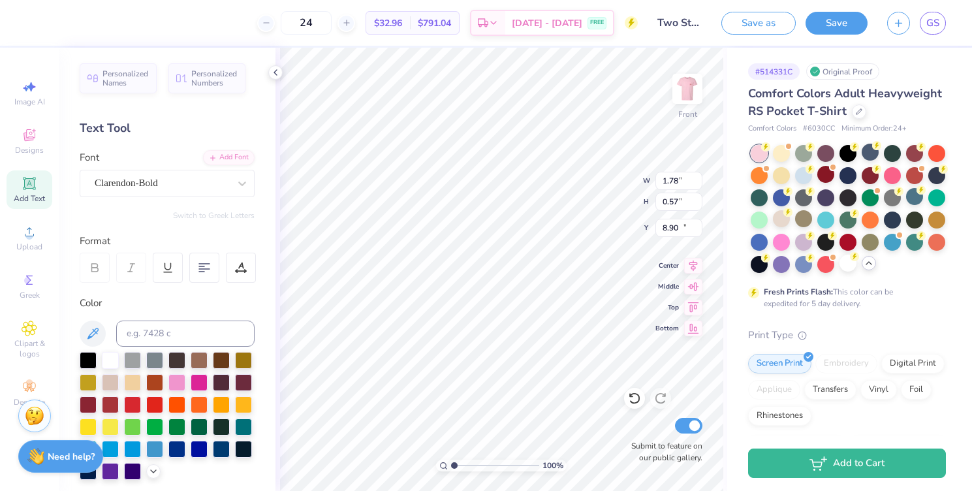
type input "7.24"
type input "0.52"
type input "17.31"
click at [633, 396] on icon at bounding box center [634, 398] width 13 height 13
type input "8.47"
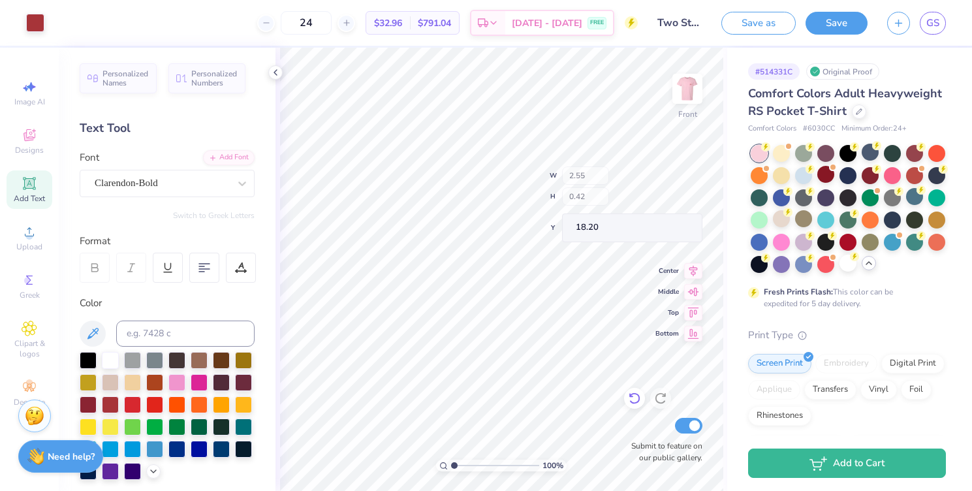
type input "18.20"
type input "2.11"
type input "0.35"
click at [695, 91] on img at bounding box center [687, 89] width 52 height 52
click at [691, 87] on img at bounding box center [687, 89] width 52 height 52
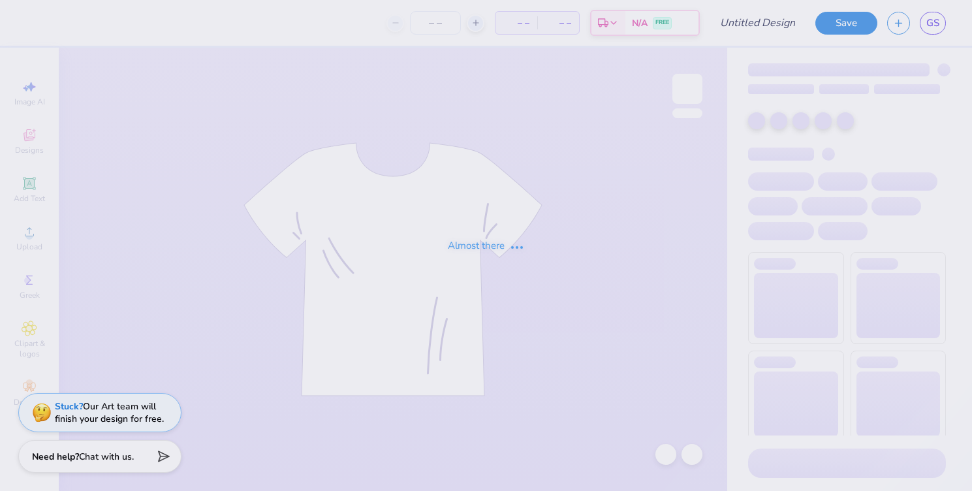
type input "TWO STEP MOCK #1"
type input "200"
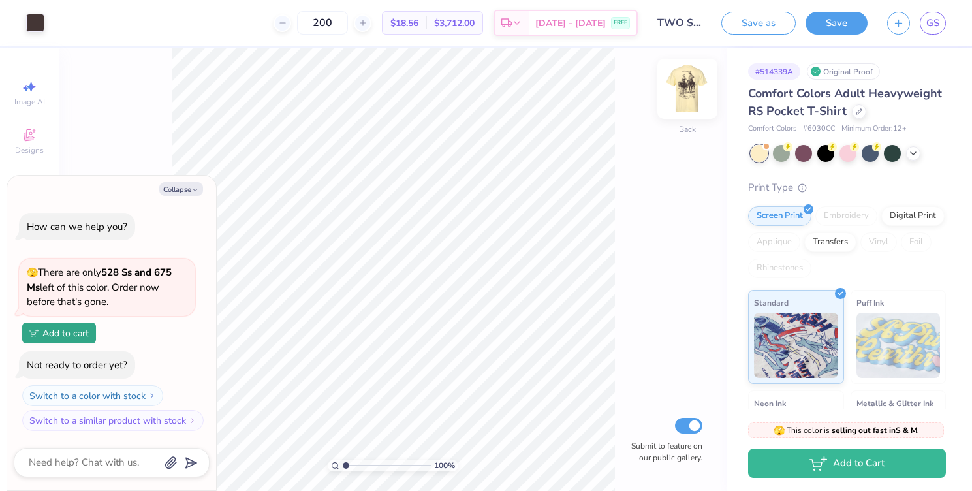
click at [694, 89] on img at bounding box center [687, 89] width 52 height 52
click at [189, 190] on button "Collapse" at bounding box center [181, 189] width 44 height 14
type textarea "x"
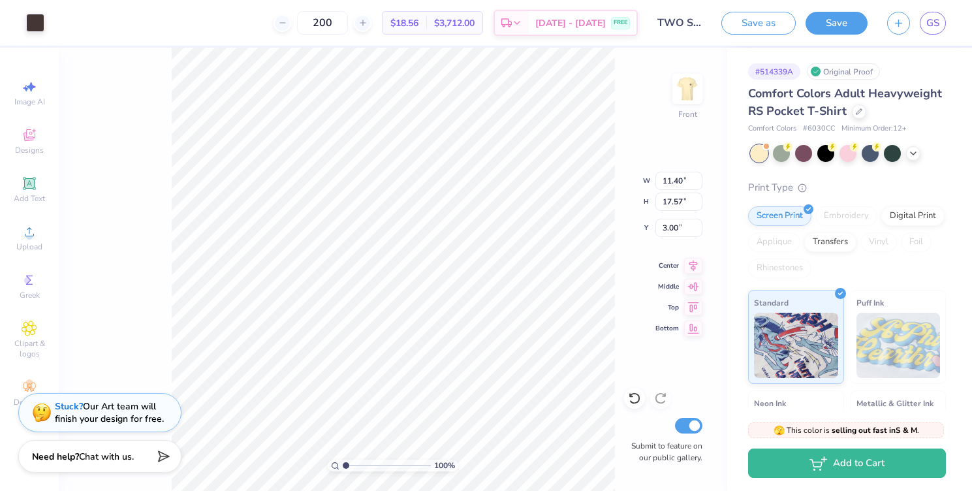
type input "9.72"
type input "14.97"
type input "3.00"
click at [689, 82] on img at bounding box center [687, 89] width 52 height 52
click at [24, 142] on icon at bounding box center [30, 135] width 16 height 16
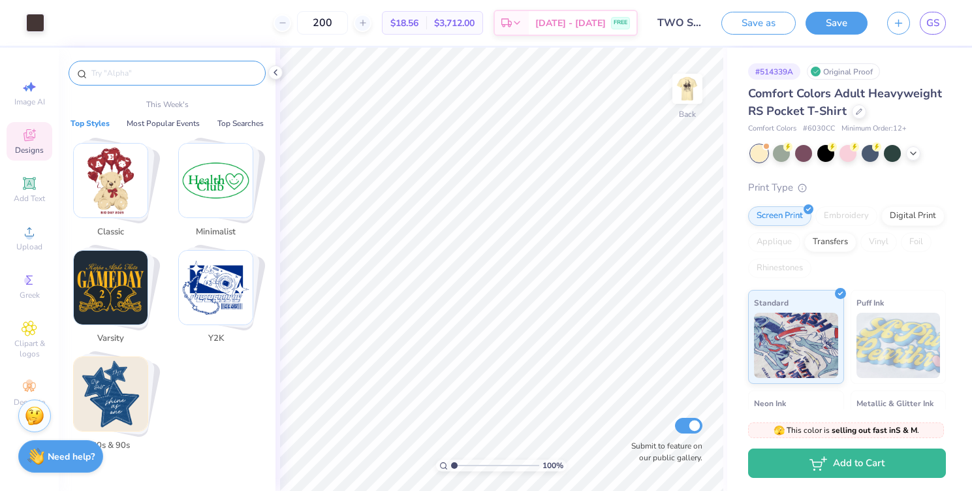
click at [133, 74] on input "text" at bounding box center [173, 73] width 167 height 13
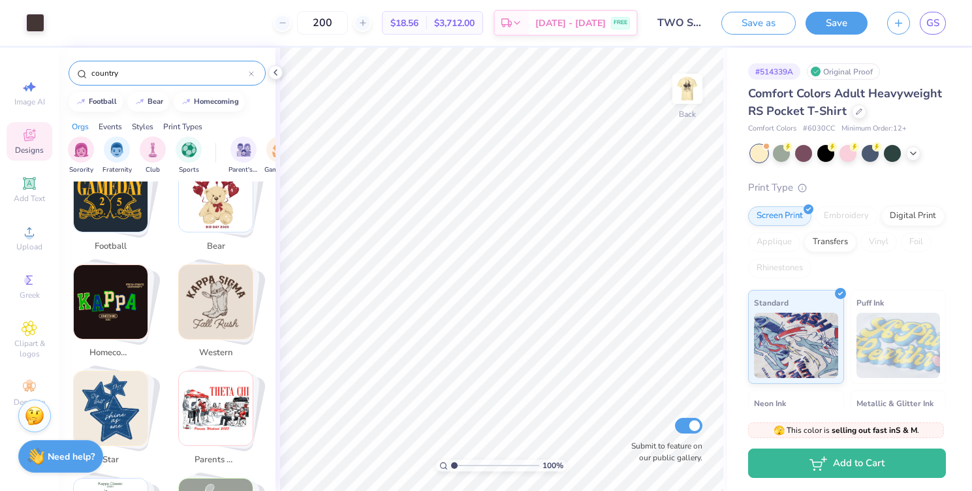
scroll to position [279, 0]
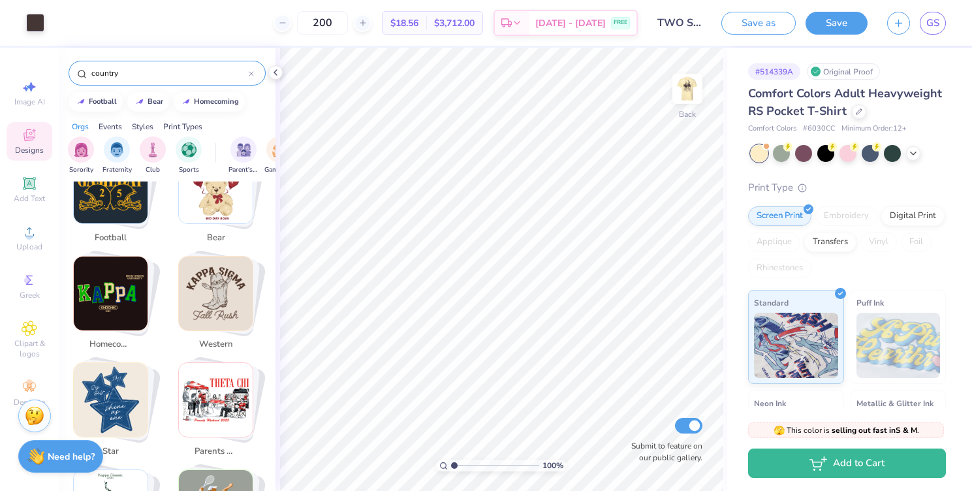
click at [213, 282] on img "Stack Card Button western" at bounding box center [216, 294] width 74 height 74
type input "western"
click at [228, 266] on img "Stack Card Button western" at bounding box center [216, 294] width 74 height 74
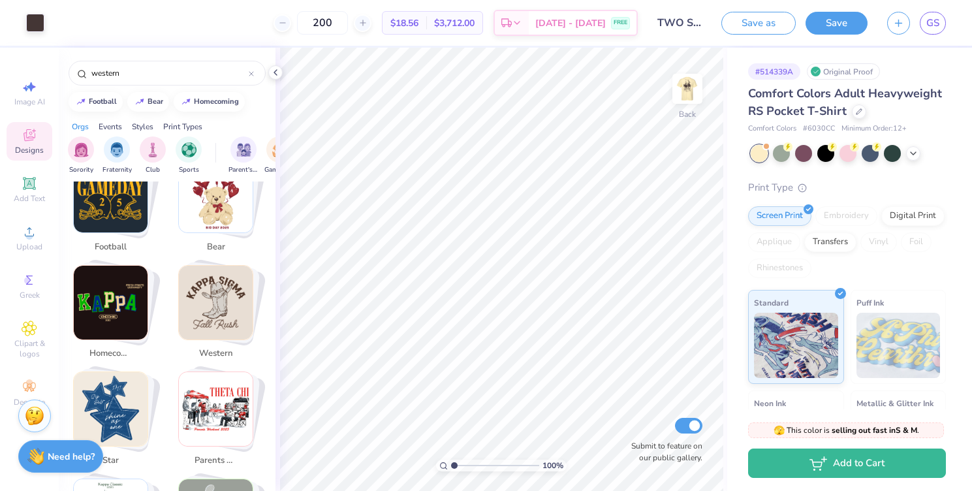
scroll to position [178, 0]
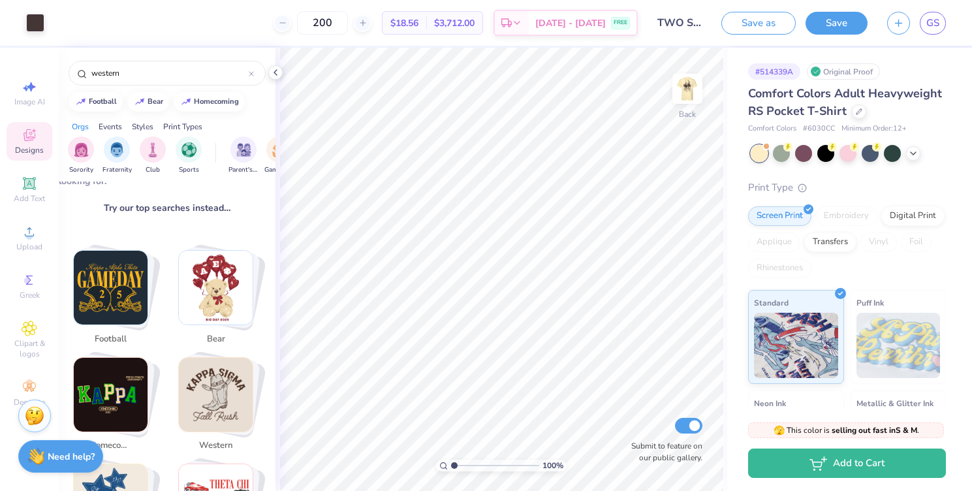
click at [217, 366] on img "Stack Card Button western" at bounding box center [216, 395] width 74 height 74
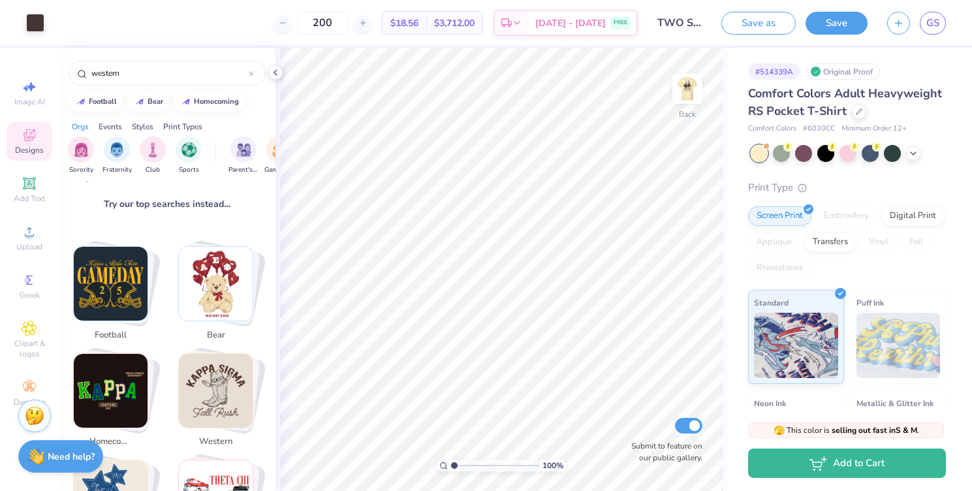
scroll to position [238, 0]
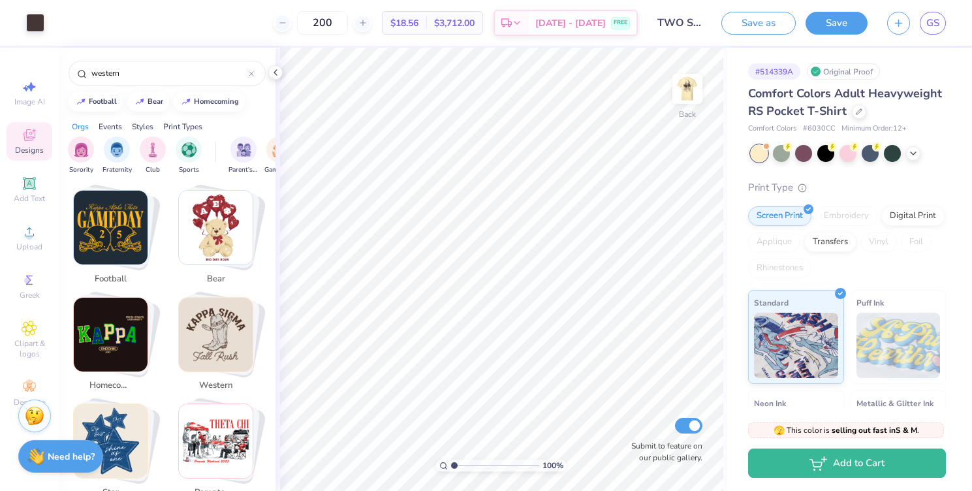
click at [238, 330] on img "Stack Card Button western" at bounding box center [216, 335] width 74 height 74
click at [233, 75] on input "western" at bounding box center [169, 73] width 159 height 13
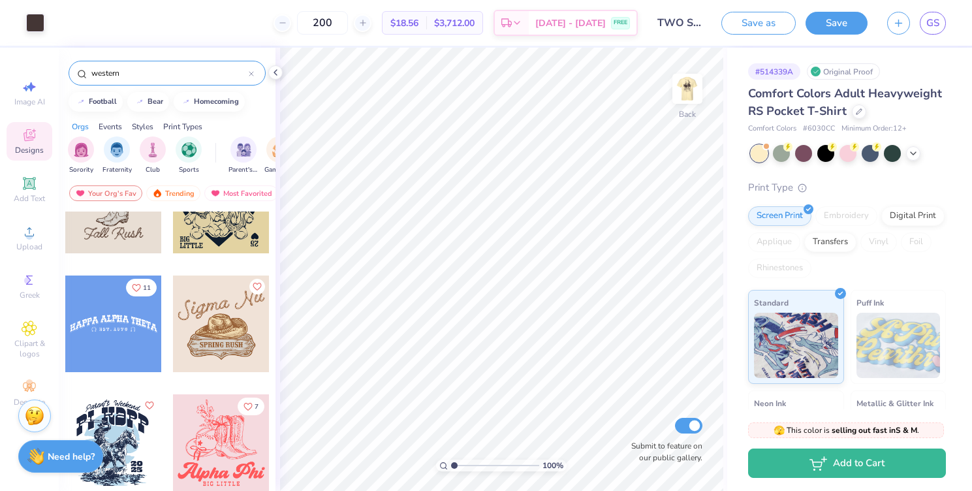
scroll to position [0, 0]
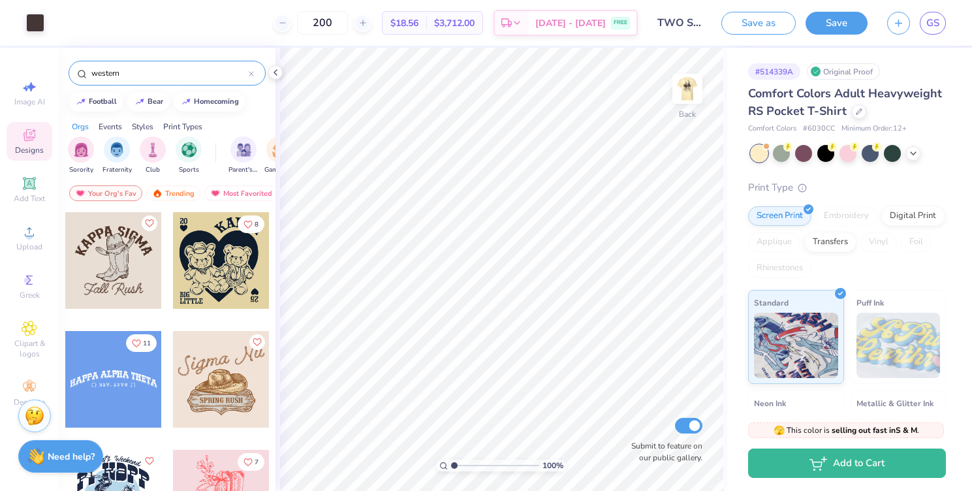
click at [123, 260] on div at bounding box center [113, 260] width 97 height 97
click at [556, 209] on div at bounding box center [557, 208] width 8 height 4
click at [639, 400] on icon at bounding box center [634, 399] width 11 height 12
click at [118, 284] on div at bounding box center [113, 260] width 97 height 97
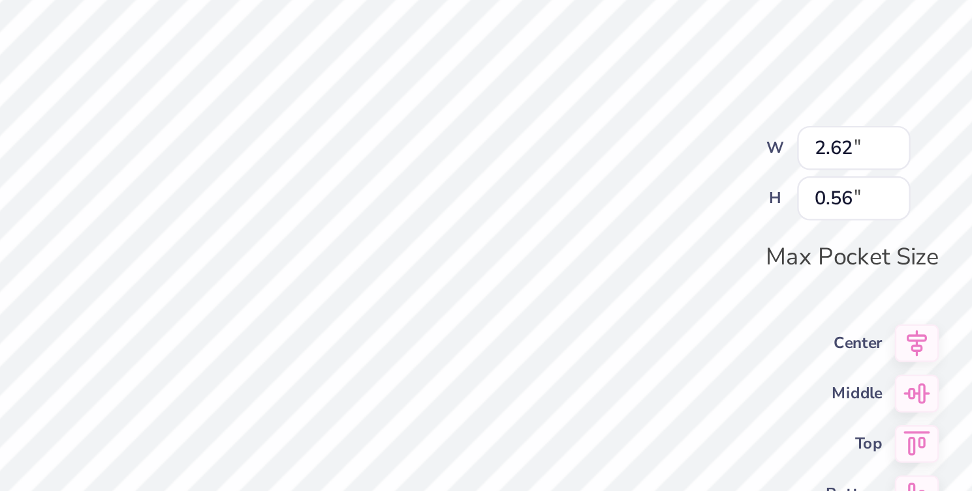
scroll to position [0, 1]
type textarea "F"
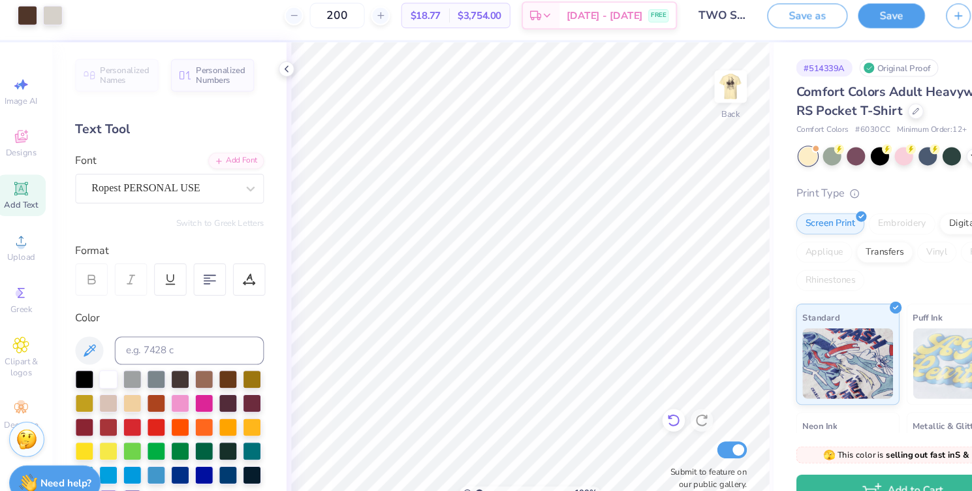
click at [635, 399] on icon at bounding box center [634, 398] width 13 height 13
click at [631, 402] on icon at bounding box center [634, 399] width 11 height 12
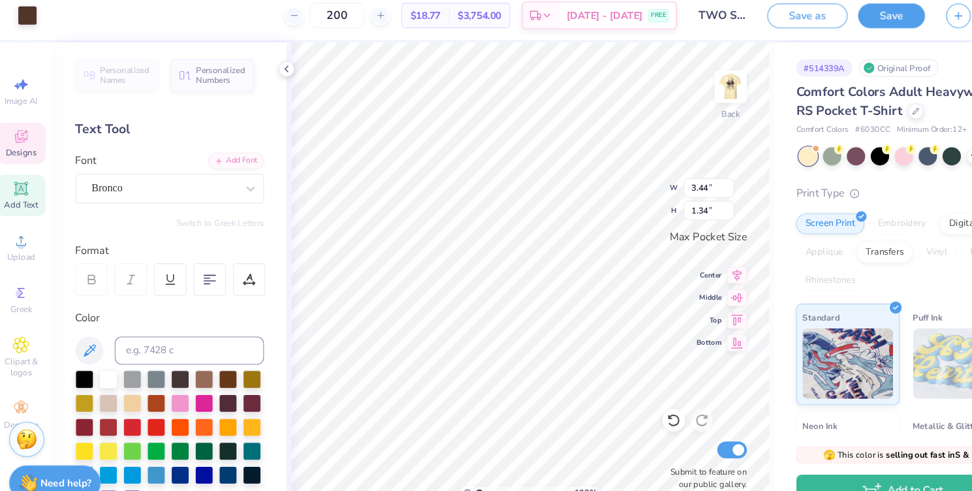
type input "1.34"
type textarea "F"
type textarea "Two Steppin' Tuesday"
type textarea "T"
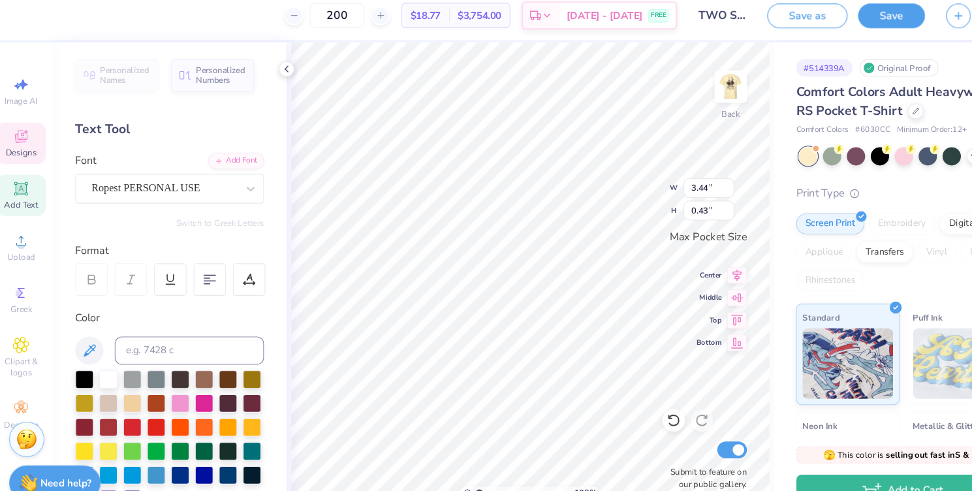
scroll to position [0, 0]
type textarea "K"
type textarea "KAPPA x PHI DELT"
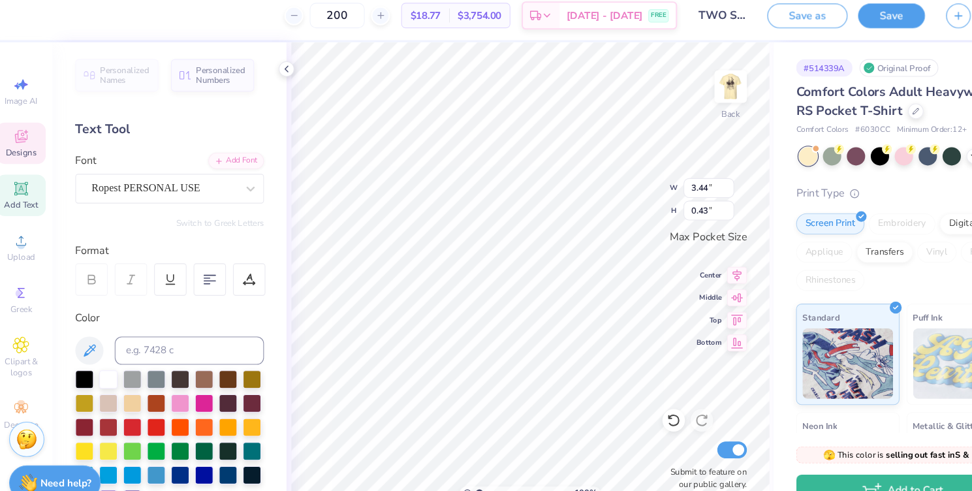
scroll to position [0, 5]
click at [219, 175] on div at bounding box center [162, 183] width 135 height 18
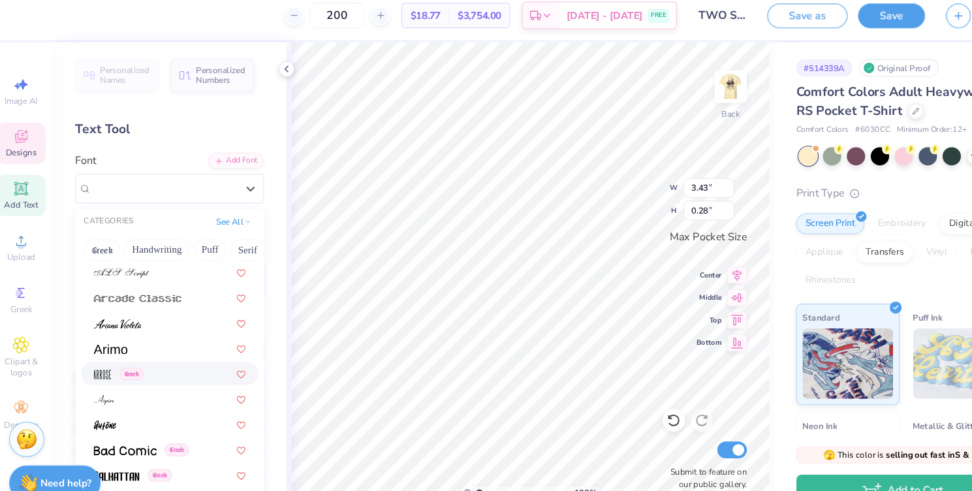
scroll to position [535, 0]
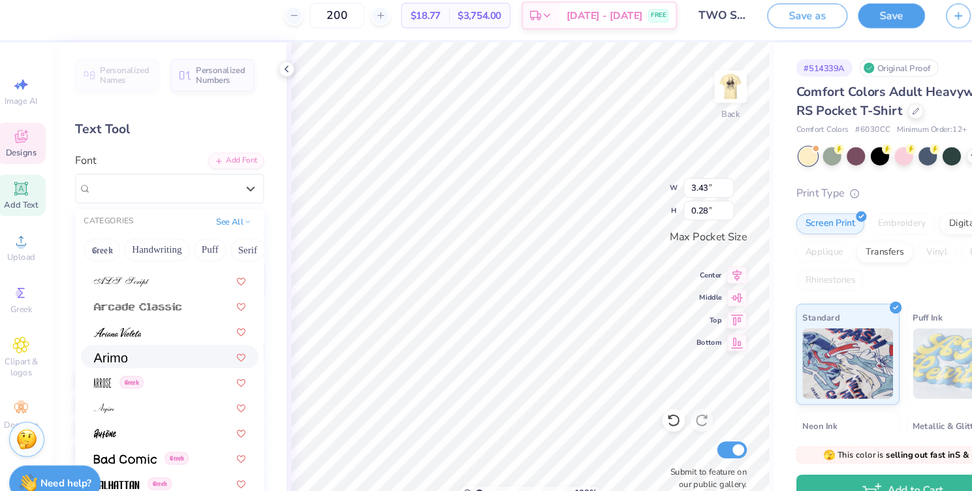
click at [165, 335] on div at bounding box center [167, 339] width 141 height 14
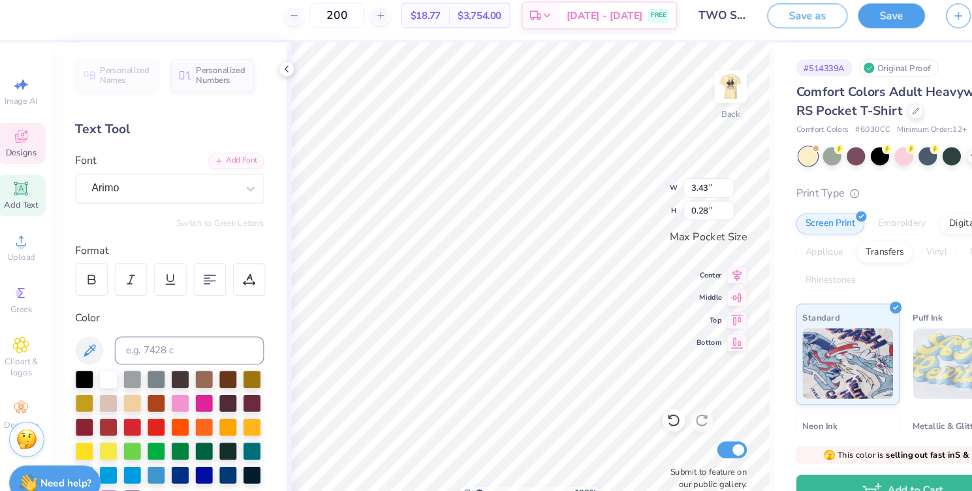
type input "2.12"
type input "0.17"
type input "1.47"
type input "1.58"
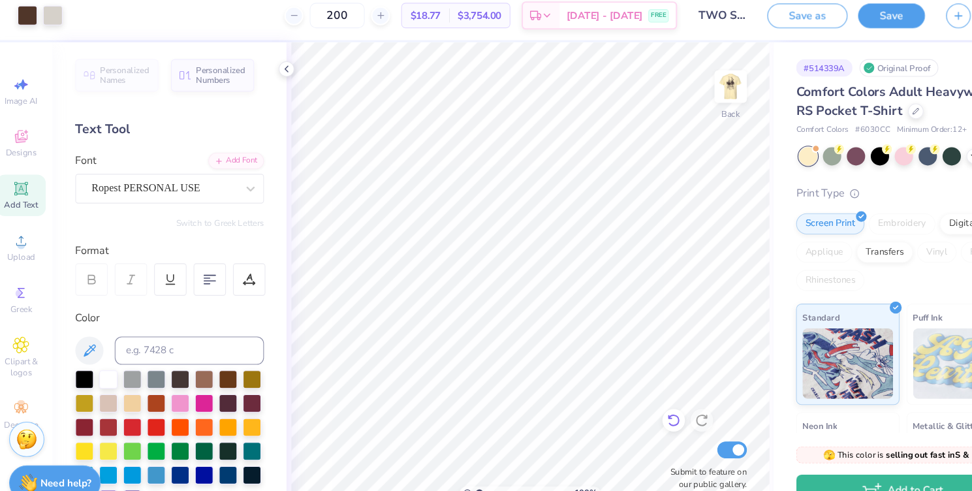
click at [634, 390] on div at bounding box center [634, 398] width 21 height 21
click at [631, 400] on icon at bounding box center [634, 398] width 13 height 13
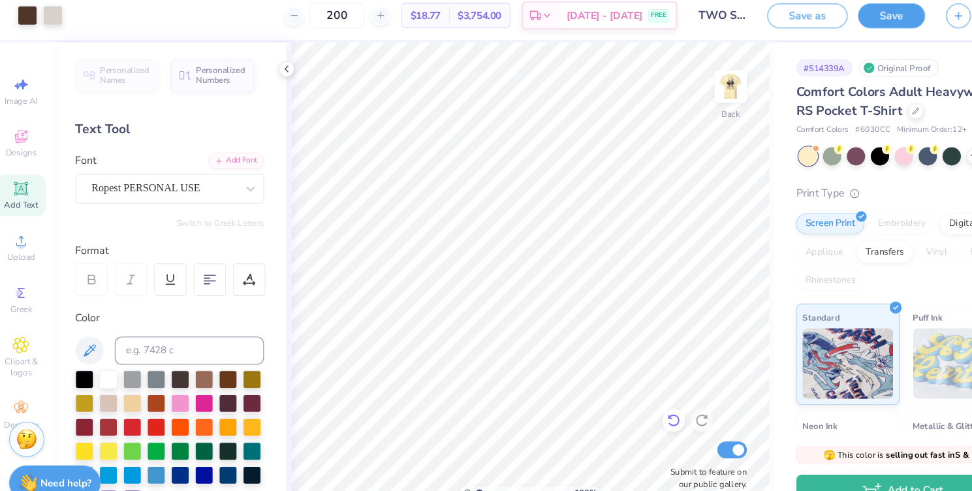
click at [631, 400] on icon at bounding box center [634, 398] width 13 height 13
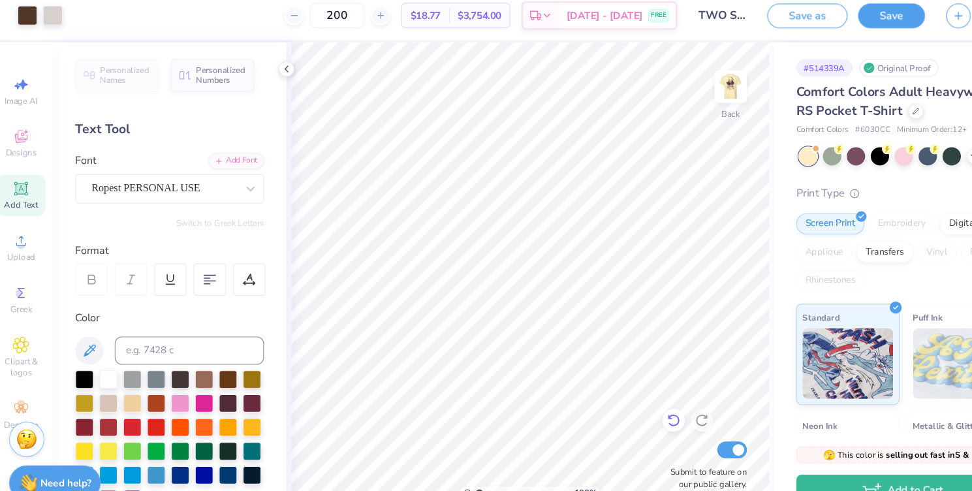
click at [631, 400] on icon at bounding box center [634, 398] width 13 height 13
click at [633, 402] on icon at bounding box center [634, 399] width 11 height 12
type input "1.73"
type input "2.14"
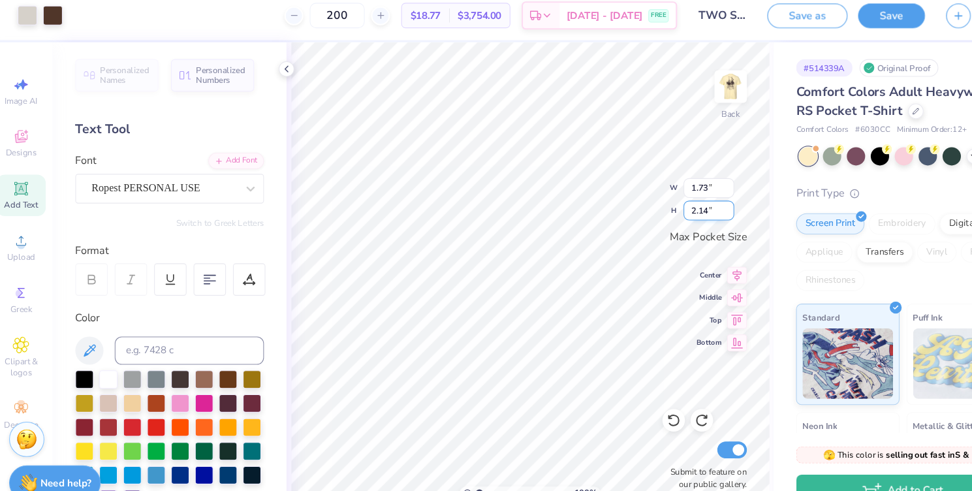
click at [589, 191] on div "100 % Back W 1.73 1.73 " H 2.14 2.14 " Max Pocket Size Center Middle Top Bottom…" at bounding box center [502, 269] width 452 height 443
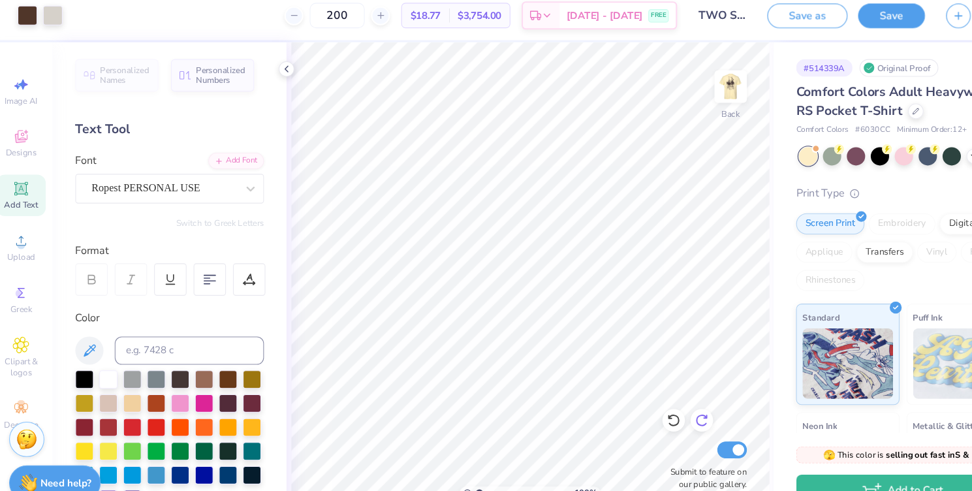
click at [655, 396] on icon at bounding box center [660, 398] width 13 height 13
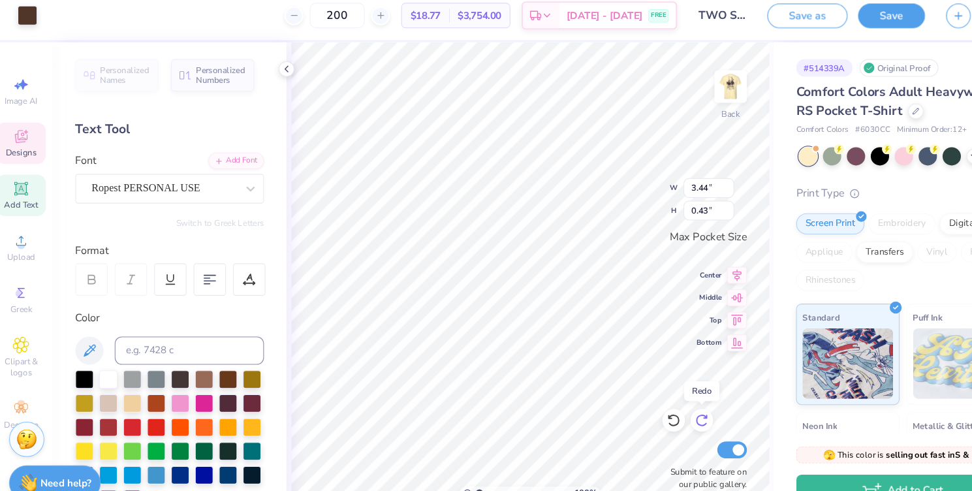
click at [655, 396] on icon at bounding box center [660, 398] width 13 height 13
click at [655, 397] on icon at bounding box center [660, 398] width 13 height 13
type input "3.43"
type input "0.28"
click at [655, 397] on icon at bounding box center [660, 398] width 13 height 13
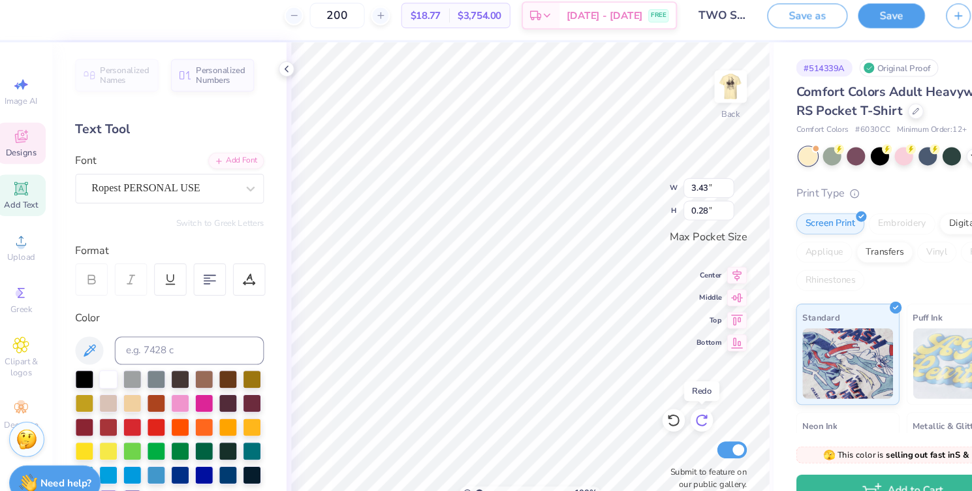
type input "2.12"
type input "0.17"
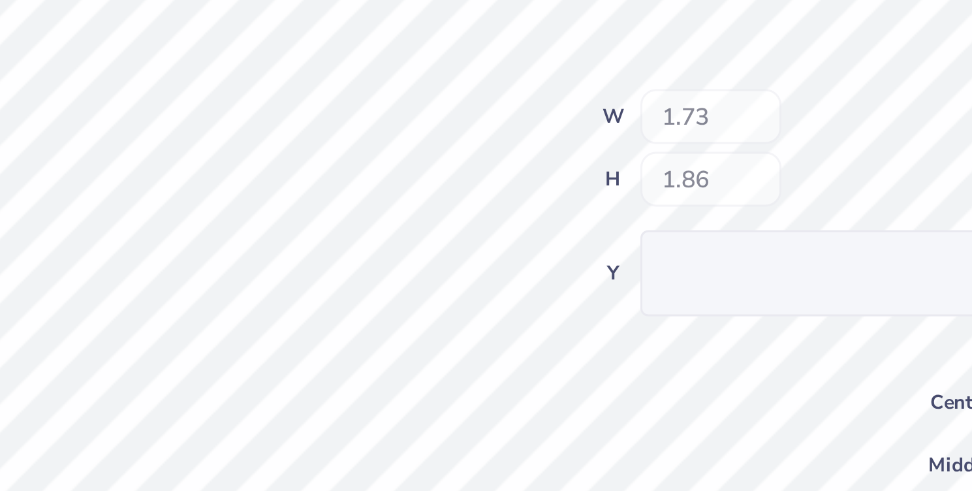
type input "1.73"
type input "1.86"
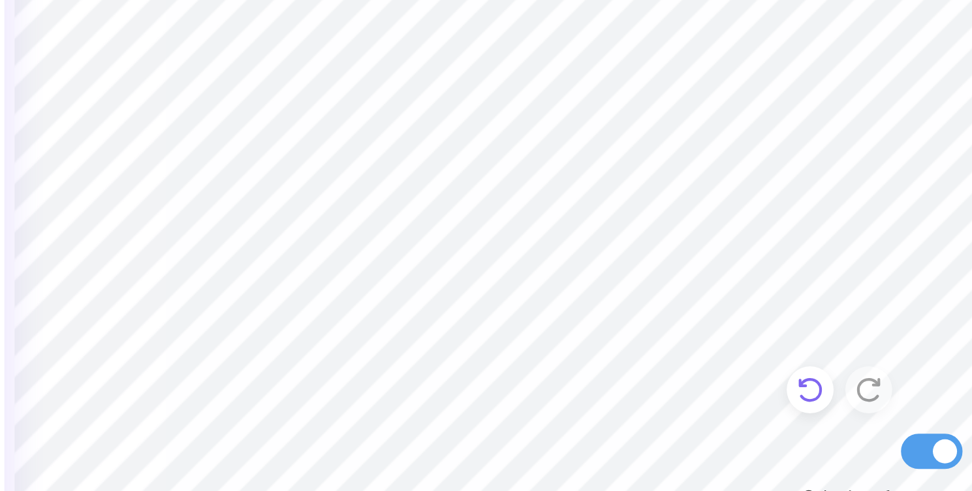
click at [633, 393] on icon at bounding box center [634, 399] width 11 height 12
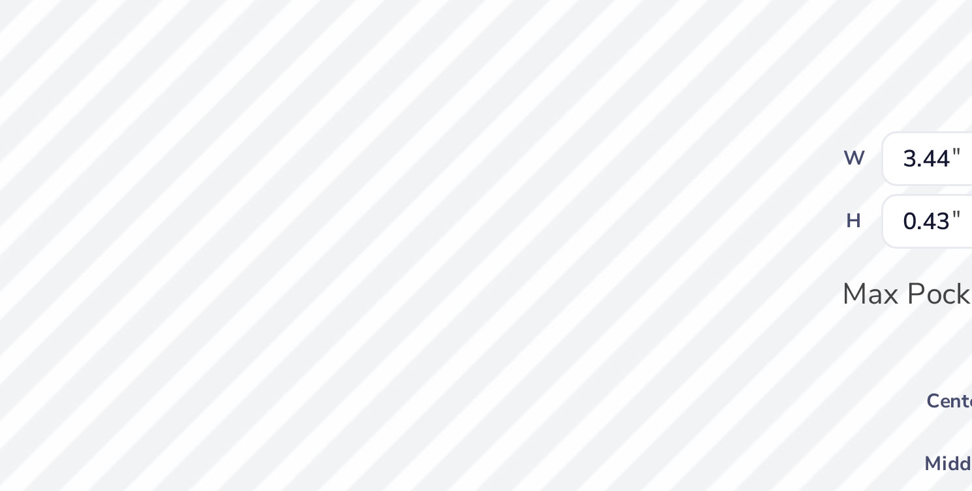
type input "2.12"
type input "0.17"
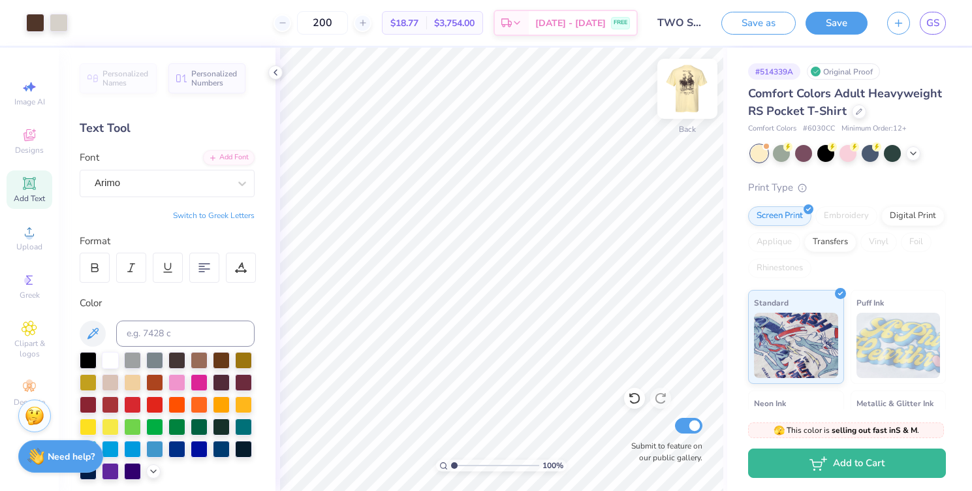
click at [682, 95] on img at bounding box center [687, 89] width 52 height 52
click at [689, 89] on img at bounding box center [687, 89] width 52 height 52
click at [682, 108] on div "Back" at bounding box center [688, 97] width 30 height 46
click at [28, 139] on icon at bounding box center [29, 137] width 10 height 8
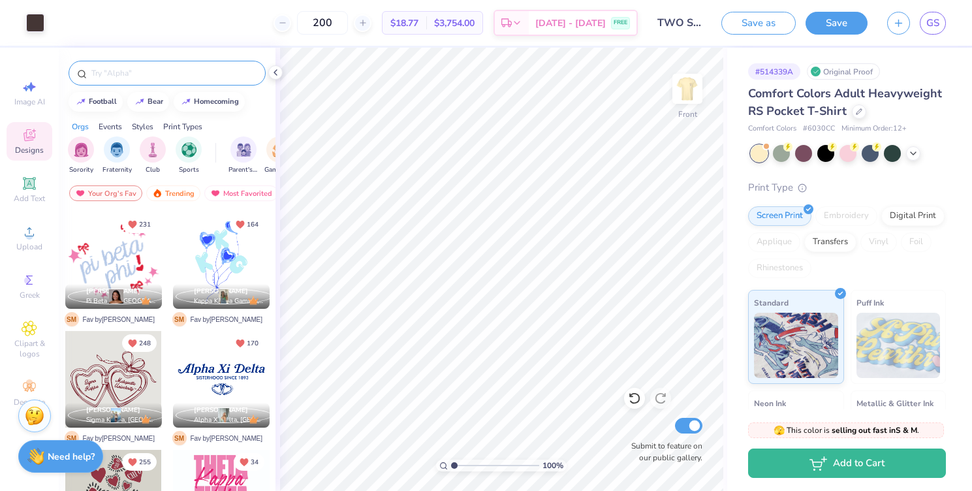
click at [138, 78] on input "text" at bounding box center [173, 73] width 167 height 13
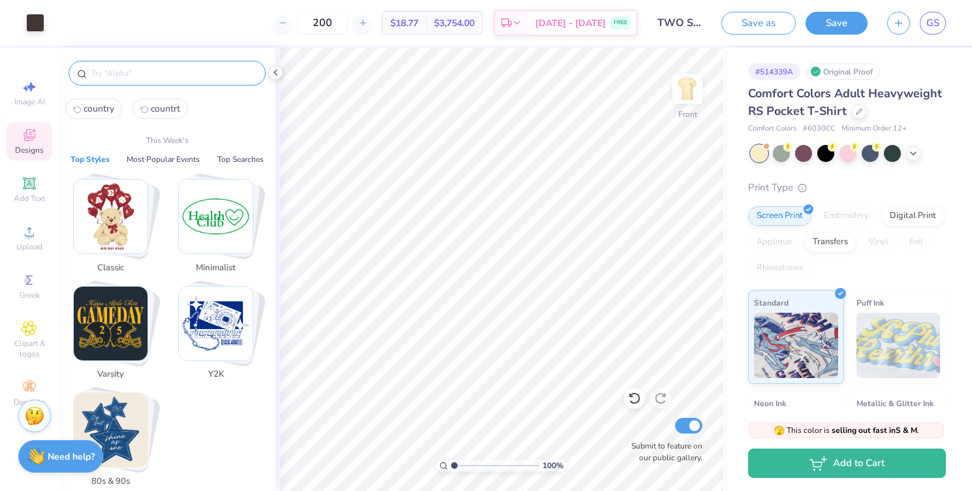
click at [105, 105] on span "country" at bounding box center [99, 109] width 31 height 12
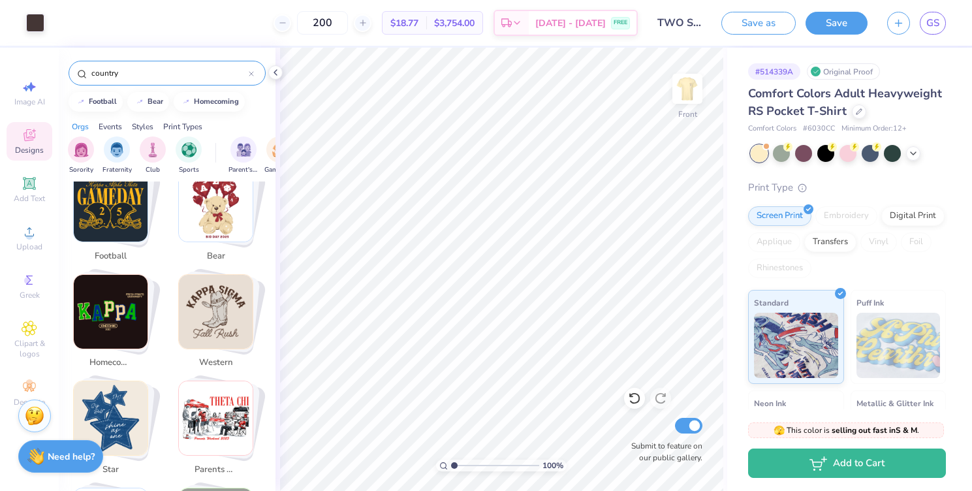
scroll to position [334, 0]
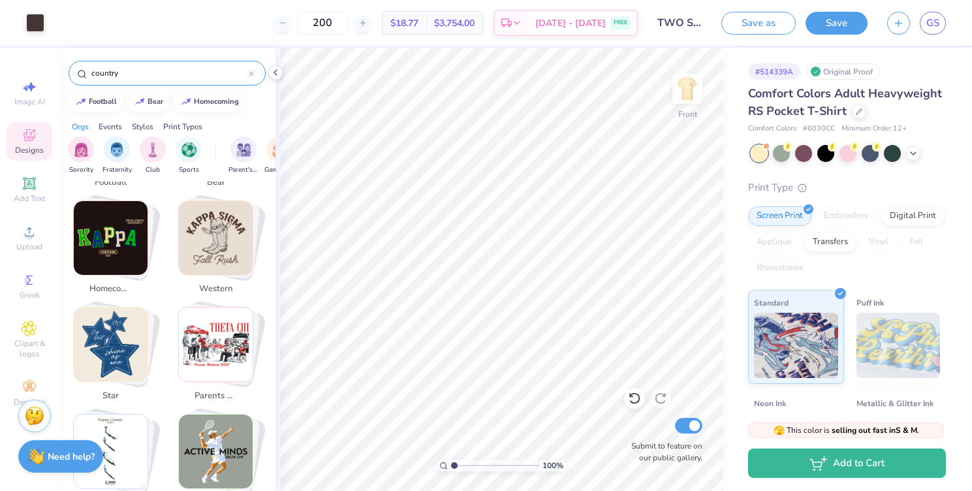
click at [217, 228] on img "Stack Card Button western" at bounding box center [216, 238] width 74 height 74
type input "western"
click at [782, 155] on div at bounding box center [781, 152] width 17 height 17
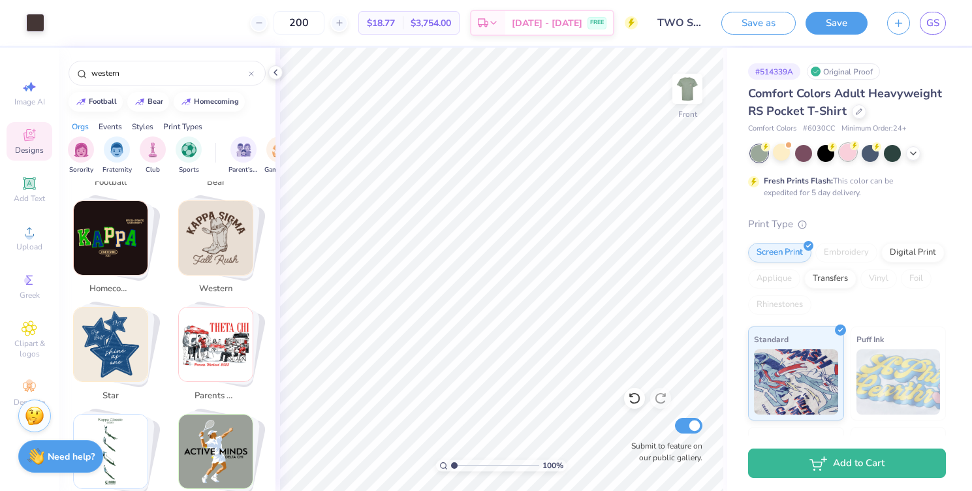
click at [844, 150] on div at bounding box center [848, 152] width 17 height 17
click at [694, 80] on img at bounding box center [687, 89] width 52 height 52
click at [693, 85] on img at bounding box center [687, 89] width 52 height 52
click at [912, 153] on icon at bounding box center [913, 152] width 10 height 10
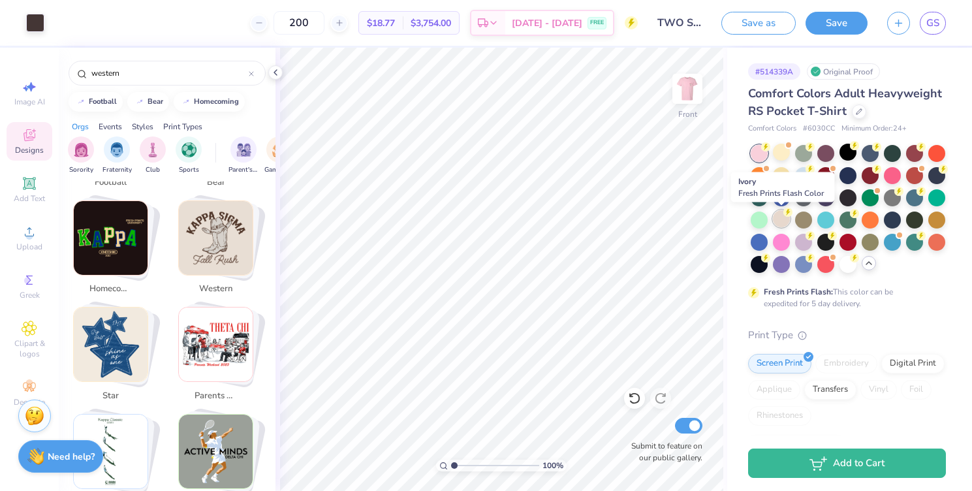
click at [780, 221] on div at bounding box center [781, 218] width 17 height 17
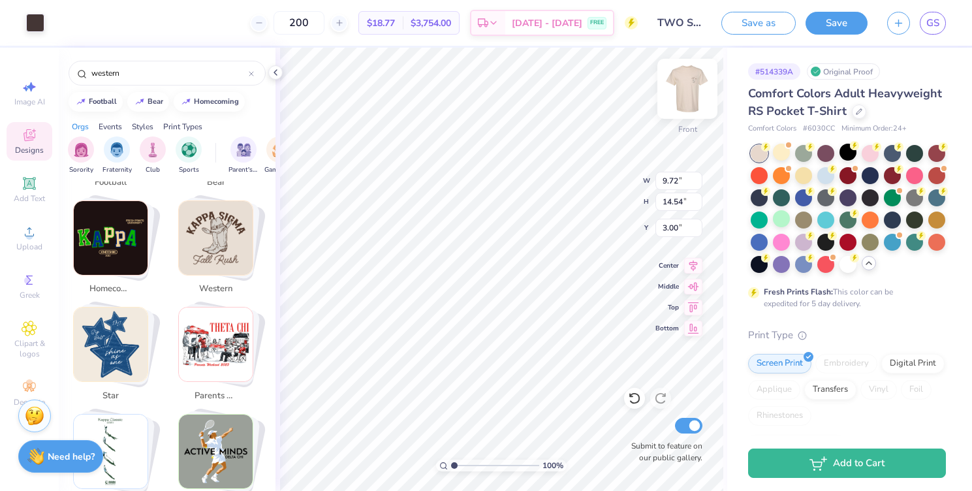
click at [681, 90] on img at bounding box center [687, 89] width 52 height 52
type input "2.32"
type input "3.43"
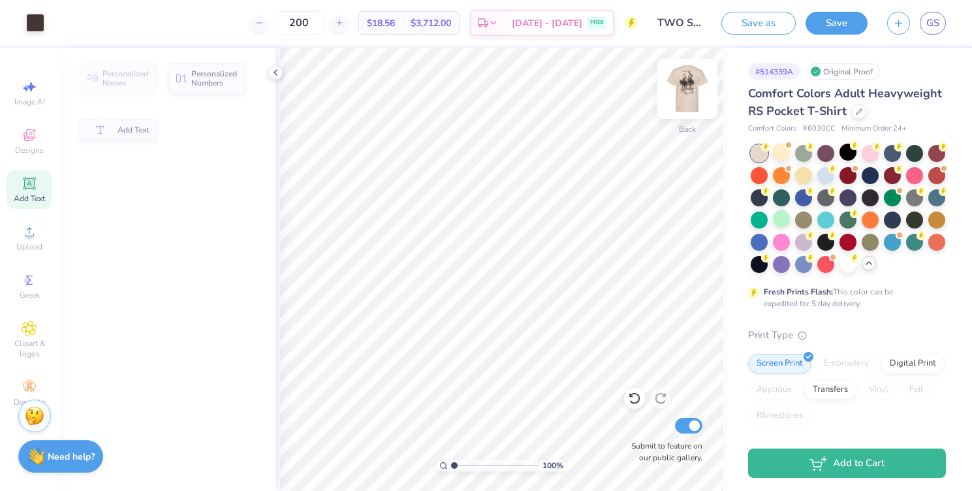
click at [691, 88] on img at bounding box center [687, 89] width 52 height 52
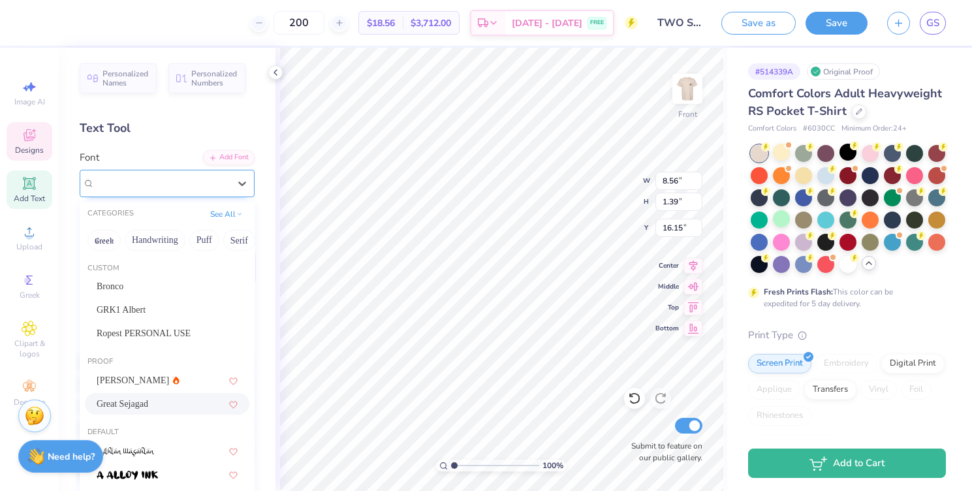
click at [180, 188] on div "Great Sejagad" at bounding box center [161, 183] width 137 height 20
click at [191, 341] on div "Ropest PERSONAL USE" at bounding box center [167, 334] width 165 height 22
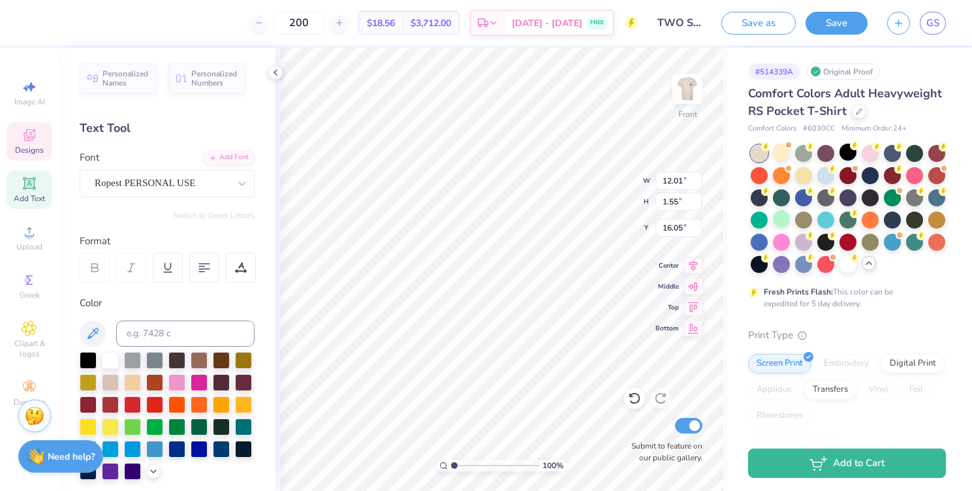
type input "12.01"
type input "1.55"
type input "16.05"
type input "9.79"
type input "1.27"
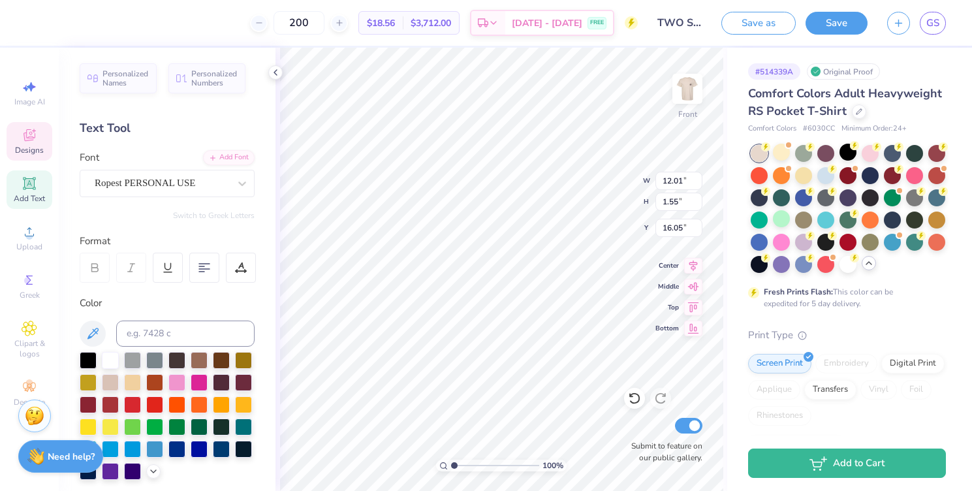
type input "16.02"
click at [225, 189] on div "Great Sejagad" at bounding box center [161, 183] width 137 height 20
type input "3.23"
type input "0.44"
type input "17.54"
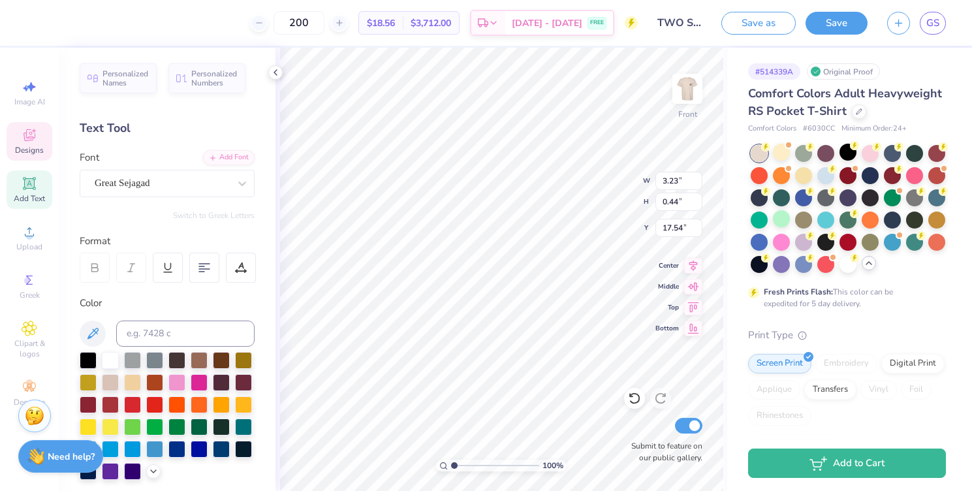
type input "1.67"
type input "0.77"
type input "15.38"
click at [212, 180] on div "Great Sejagad" at bounding box center [161, 183] width 137 height 20
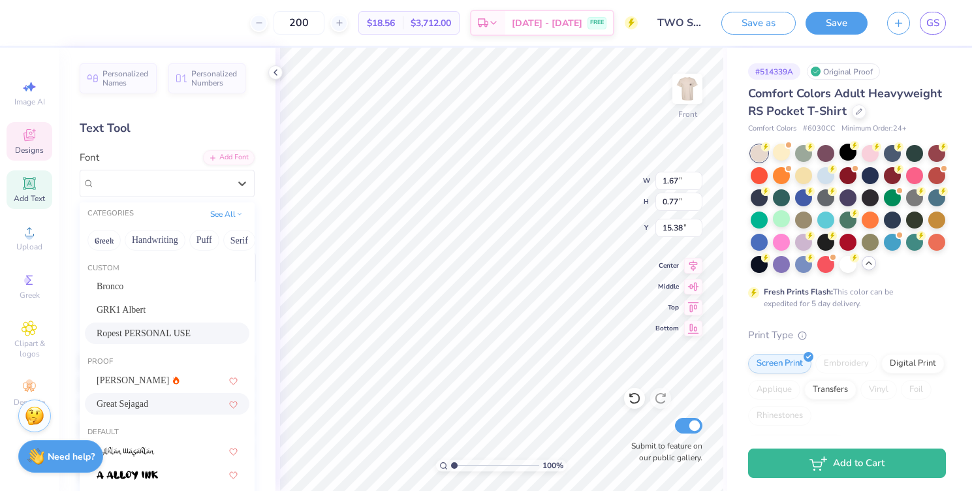
scroll to position [21, 0]
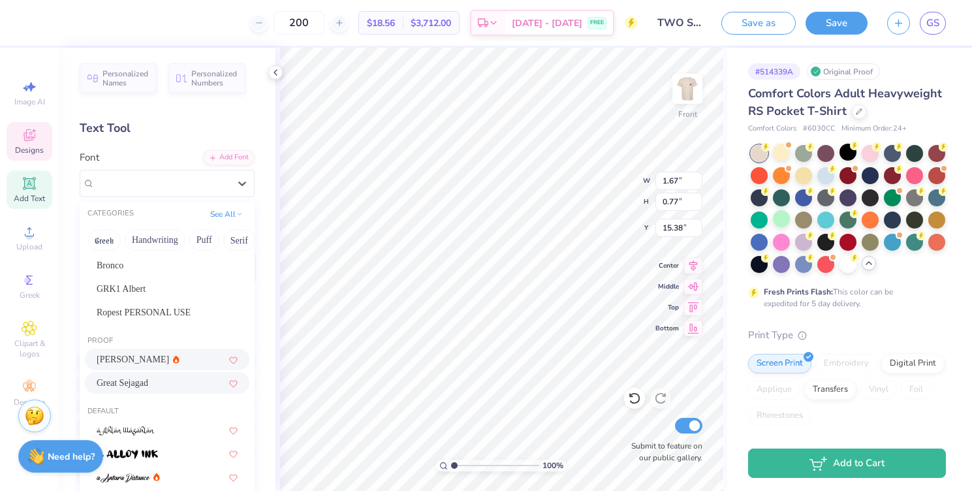
click at [176, 356] on div "Asimov" at bounding box center [167, 360] width 141 height 14
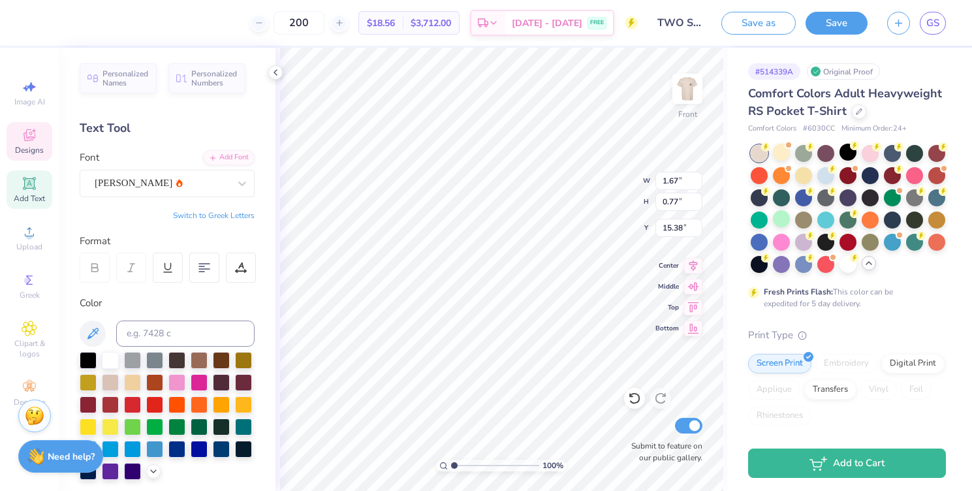
type input "2.81"
type input "0.93"
type input "15.30"
type input "1.67"
type input "0.55"
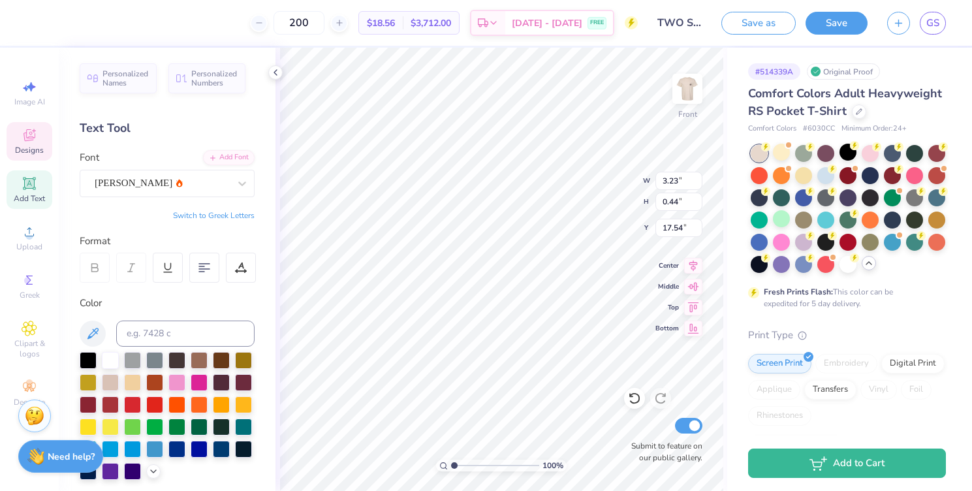
type input "17.65"
type input "1.67"
type input "0.55"
type input "15.60"
click at [231, 184] on div at bounding box center [242, 184] width 24 height 24
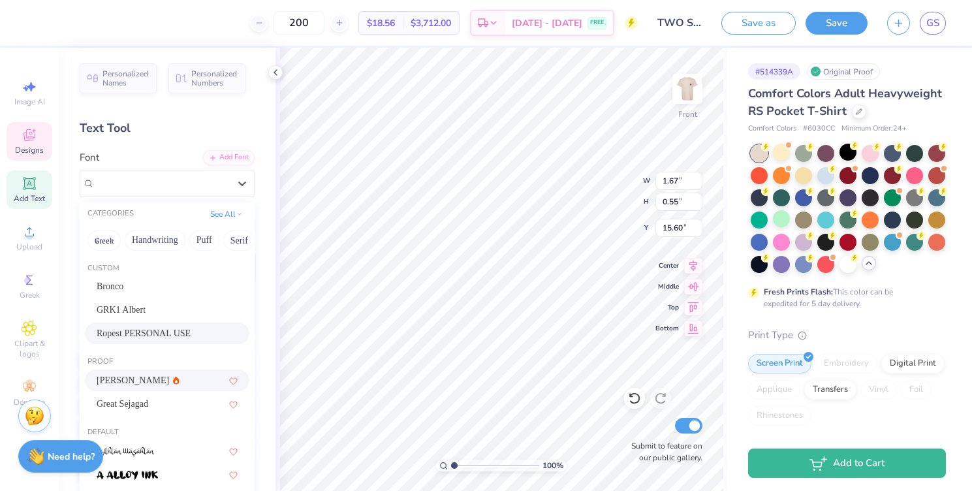
click at [198, 326] on div "Ropest PERSONAL USE" at bounding box center [167, 334] width 165 height 22
type input "7.22"
type input "0.94"
type input "15.40"
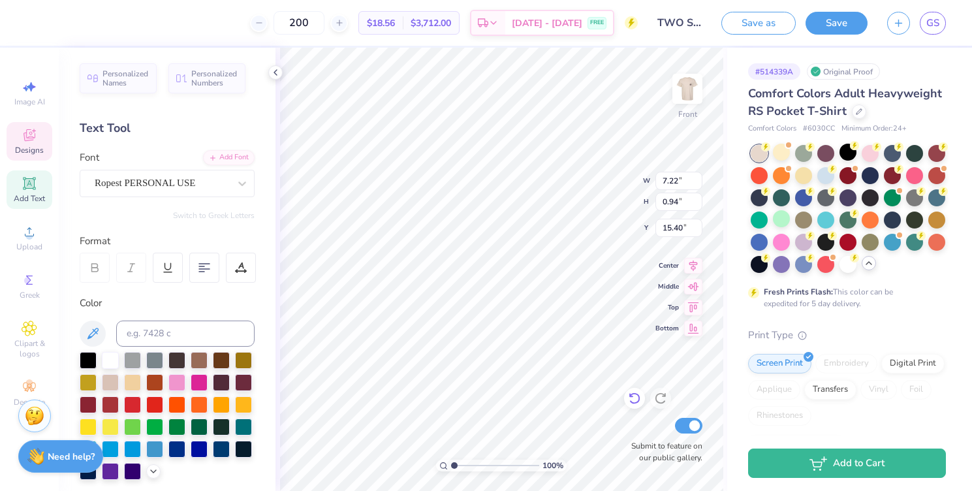
click at [637, 392] on icon at bounding box center [634, 398] width 13 height 13
type input "1.67"
type input "0.55"
type input "15.60"
type input "15.77"
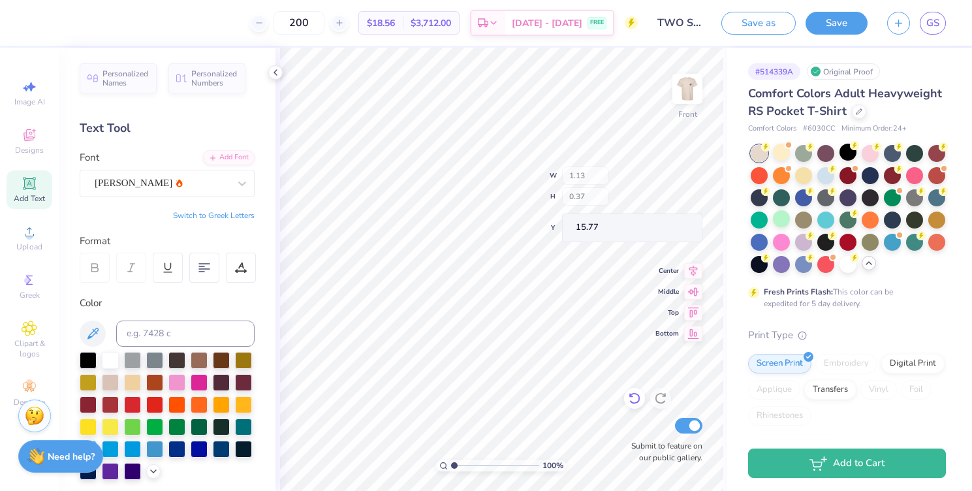
type input "1.25"
type input "0.41"
type input "15.73"
click at [640, 398] on icon at bounding box center [634, 398] width 13 height 13
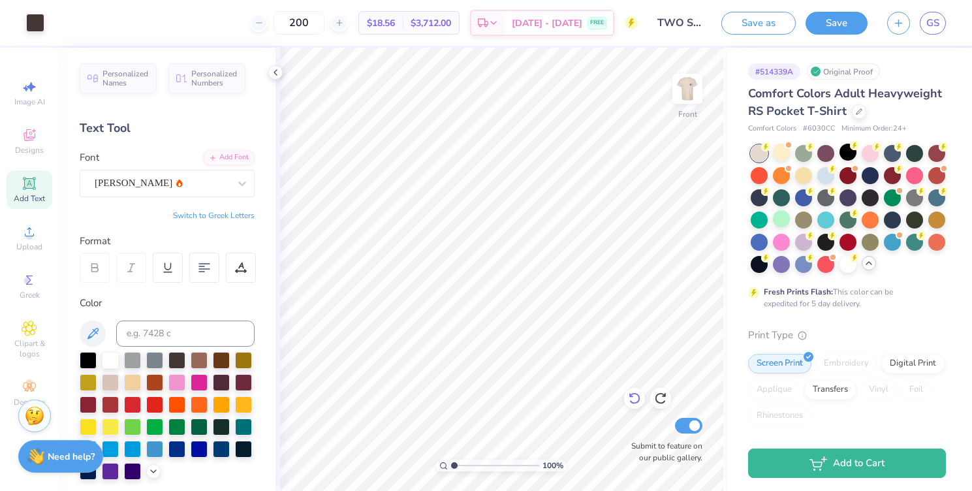
click at [640, 397] on icon at bounding box center [634, 398] width 13 height 13
click at [639, 398] on icon at bounding box center [634, 399] width 11 height 12
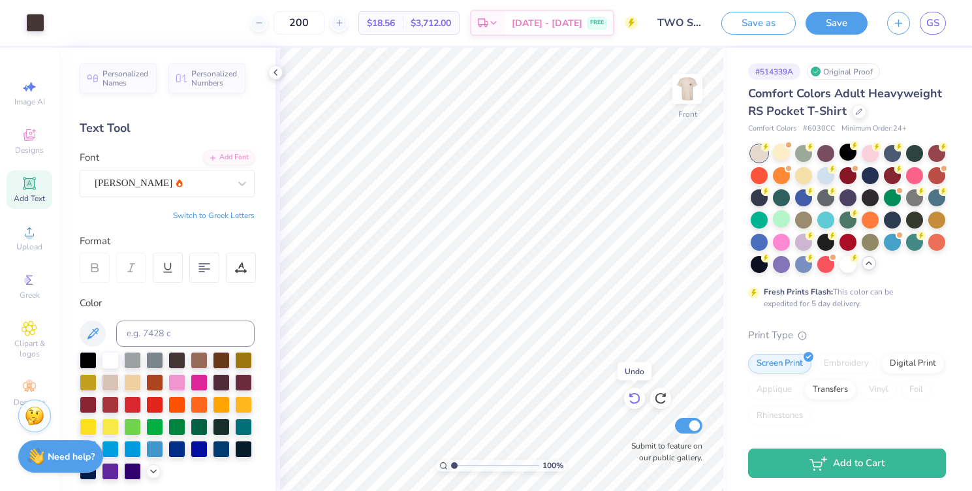
click at [639, 398] on icon at bounding box center [634, 399] width 11 height 12
click at [633, 396] on icon at bounding box center [634, 398] width 13 height 13
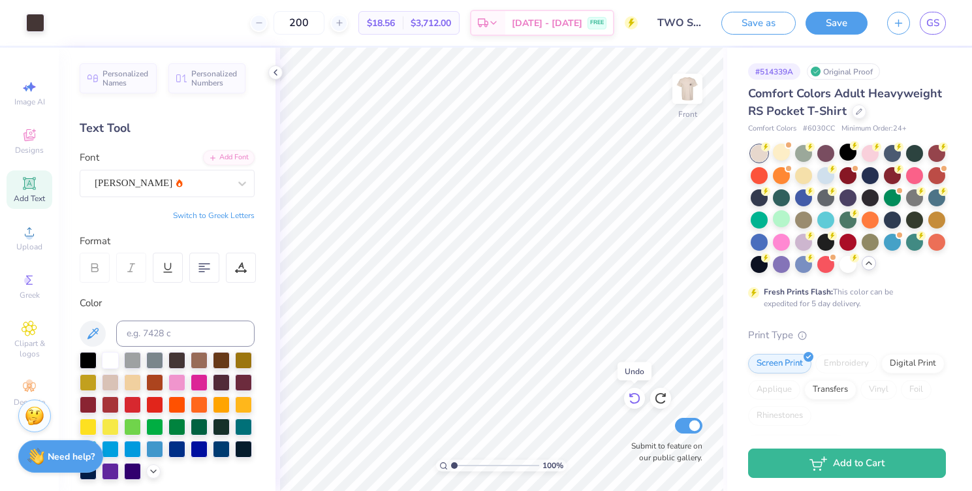
click at [633, 396] on icon at bounding box center [634, 398] width 13 height 13
click at [659, 394] on icon at bounding box center [660, 399] width 11 height 12
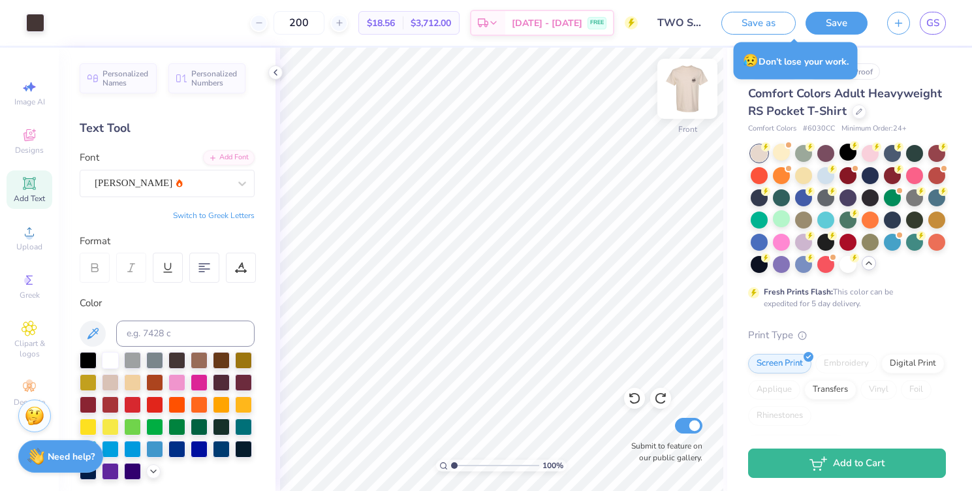
click at [688, 84] on img at bounding box center [687, 89] width 52 height 52
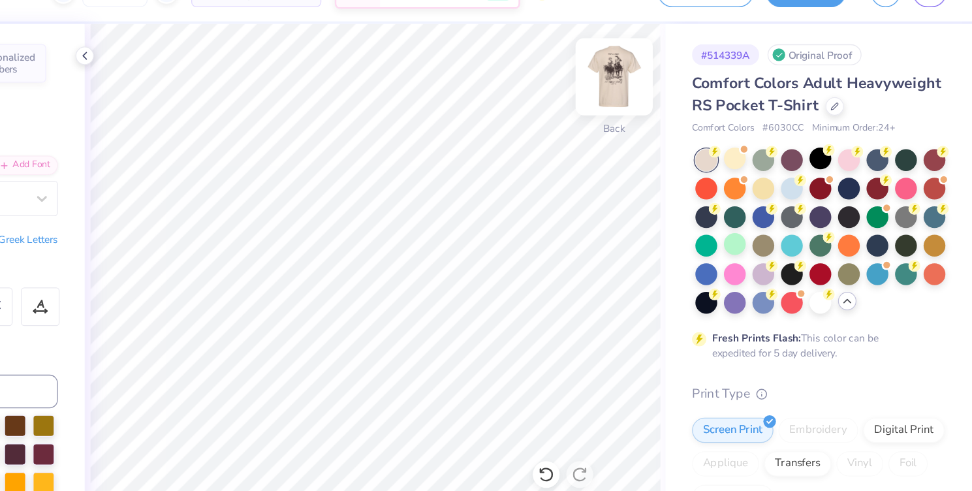
click at [685, 84] on img at bounding box center [687, 89] width 52 height 52
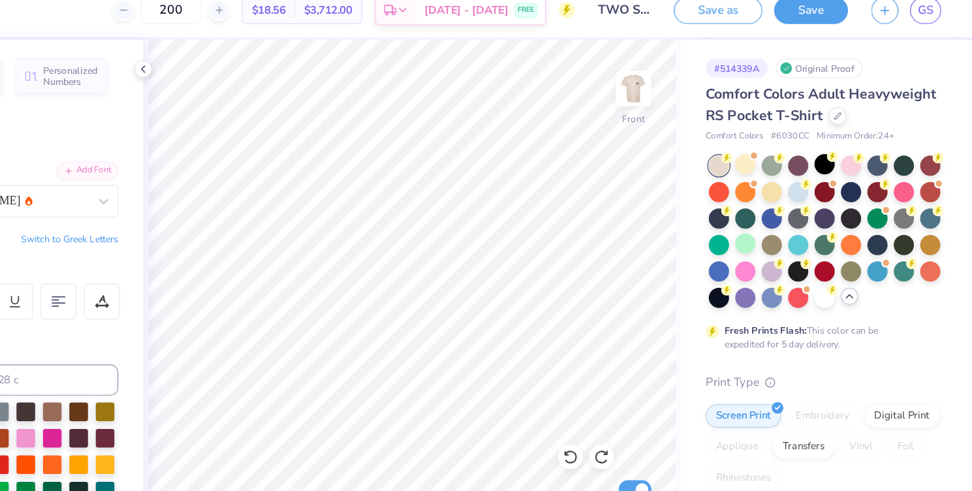
scroll to position [0, 0]
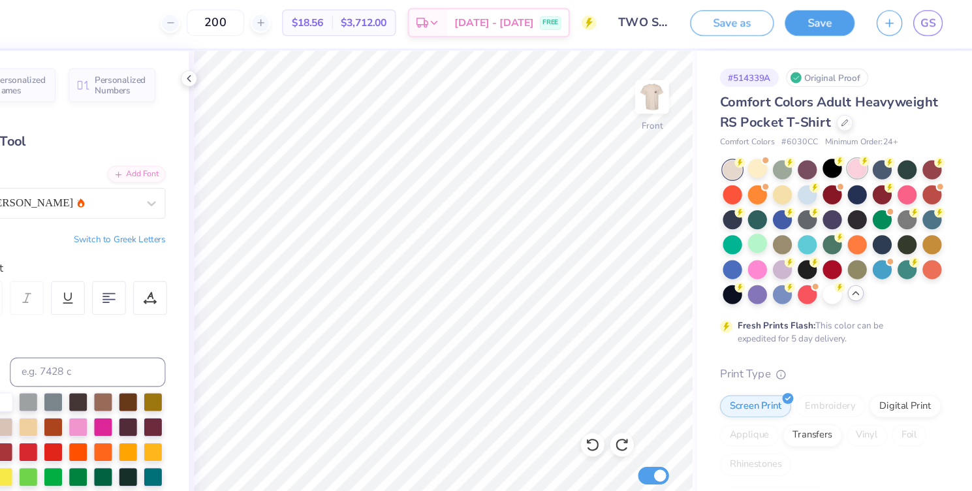
click at [868, 154] on div at bounding box center [870, 152] width 17 height 17
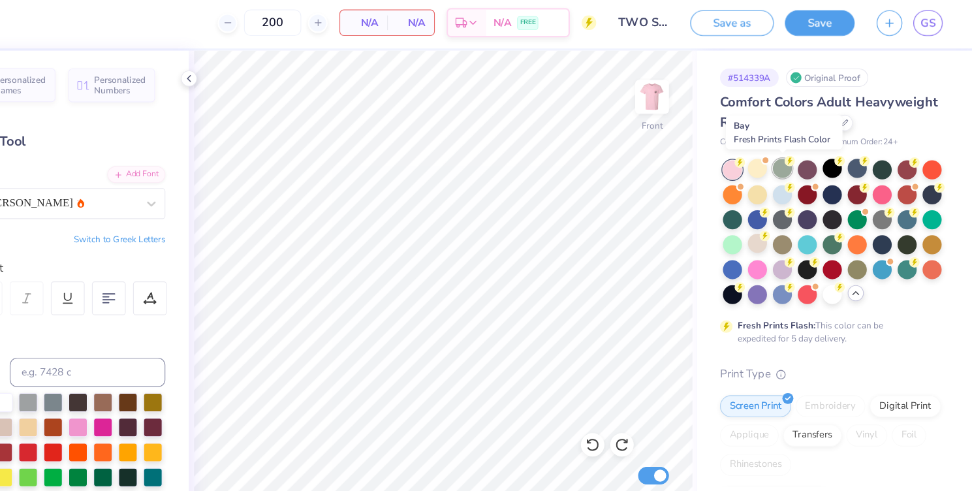
click at [799, 147] on div at bounding box center [803, 152] width 17 height 17
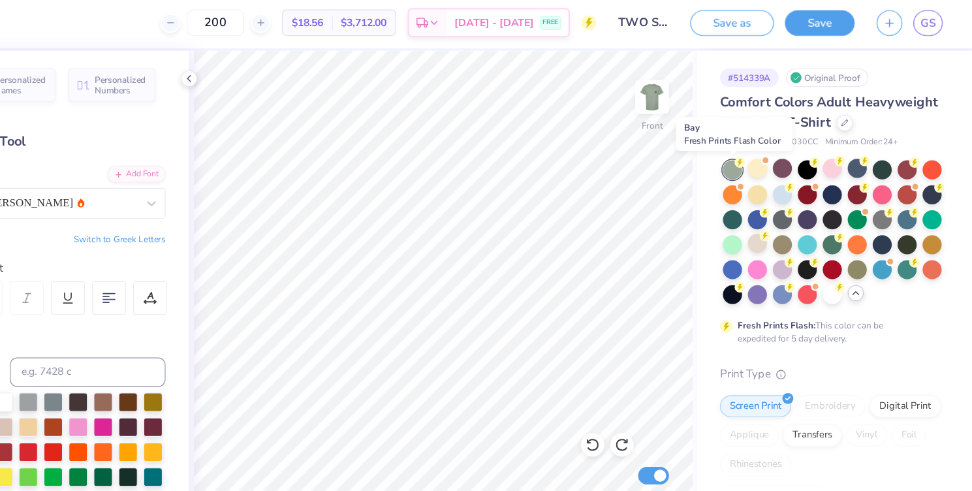
click at [753, 153] on div at bounding box center [759, 153] width 17 height 17
click at [778, 152] on div at bounding box center [781, 152] width 17 height 17
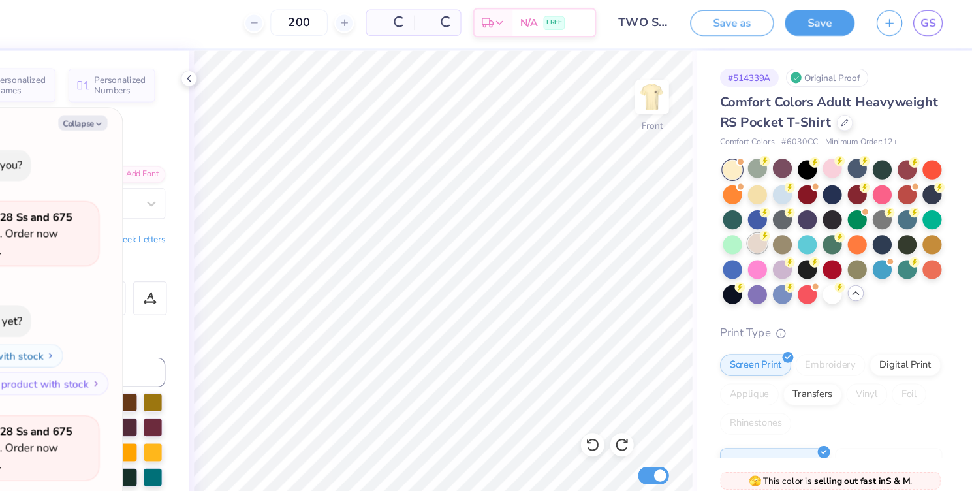
scroll to position [114, 0]
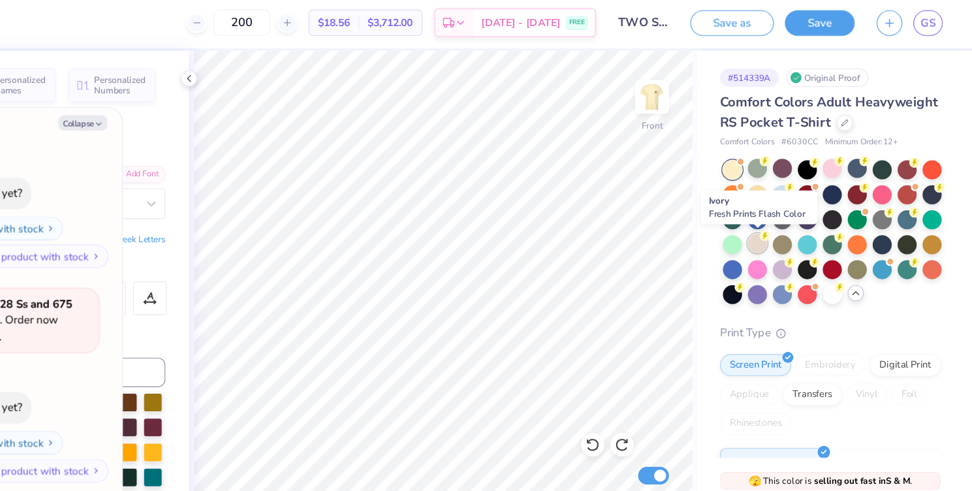
click at [781, 219] on div at bounding box center [781, 218] width 17 height 17
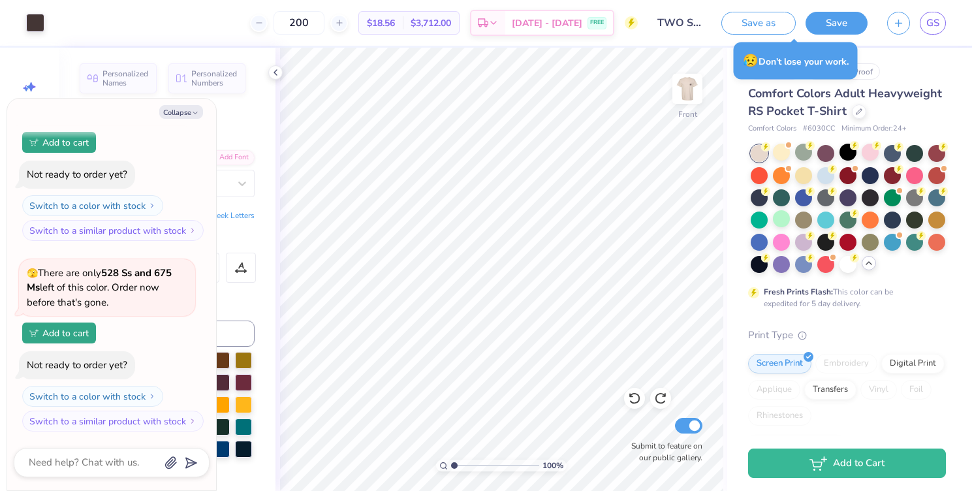
type textarea "x"
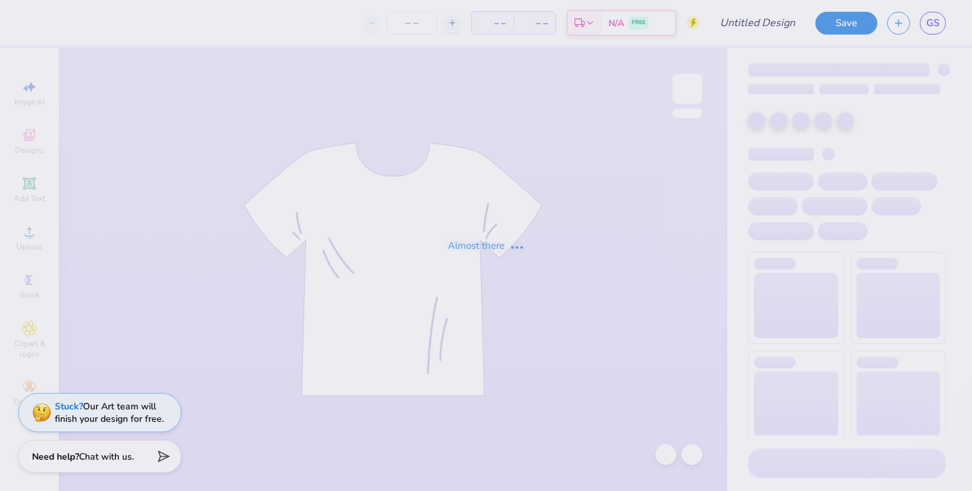
type input "[PERSON_NAME] : [US_STATE][GEOGRAPHIC_DATA]"
type input "24"
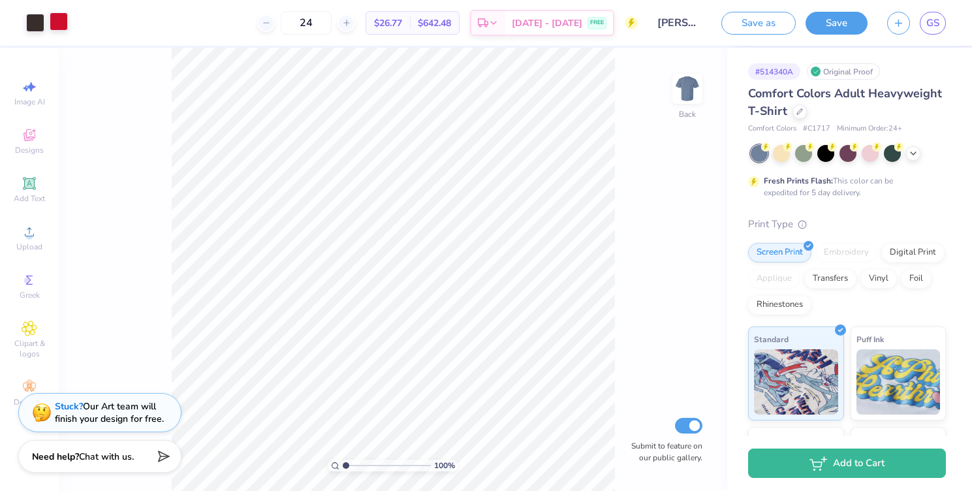
click at [57, 19] on div at bounding box center [59, 21] width 18 height 18
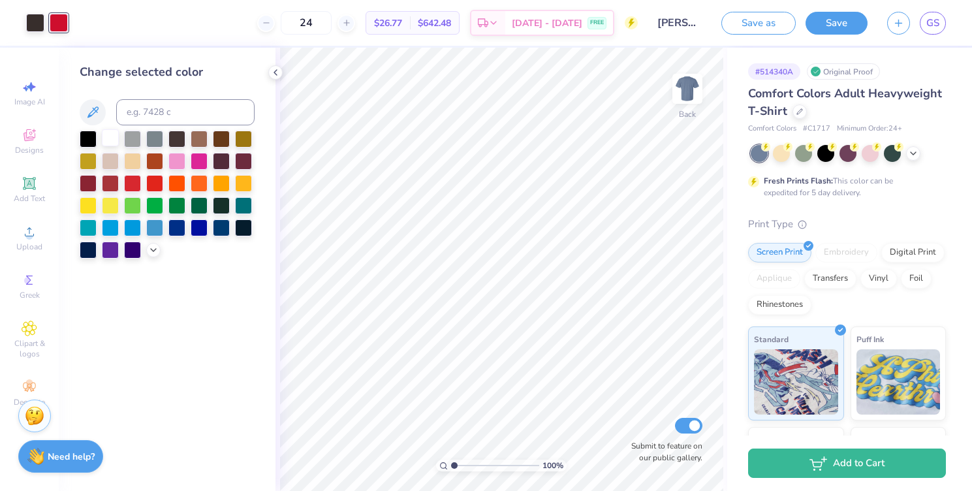
click at [115, 138] on div at bounding box center [110, 137] width 17 height 17
click at [783, 156] on div at bounding box center [781, 152] width 17 height 17
click at [910, 152] on icon at bounding box center [913, 152] width 10 height 10
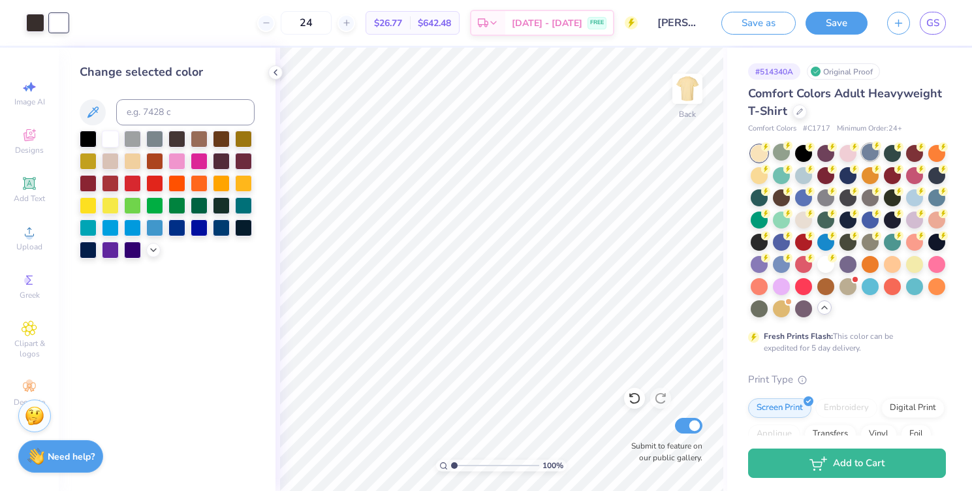
click at [868, 153] on div at bounding box center [870, 152] width 17 height 17
